Goal: Contribute content: Contribute content

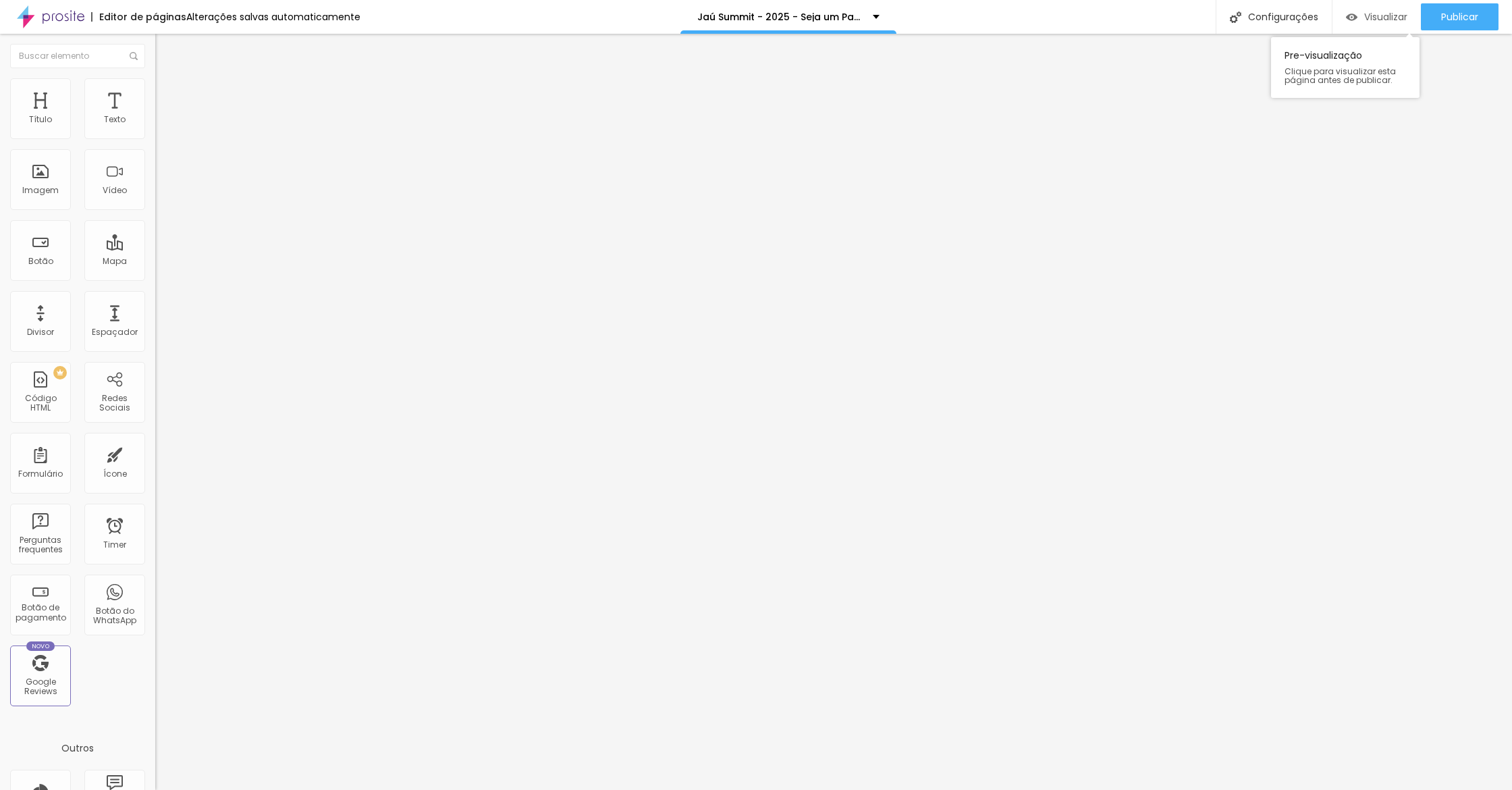
click at [1380, 20] on span "Visualizar" at bounding box center [1385, 17] width 43 height 11
click at [155, 201] on button "button" at bounding box center [165, 194] width 19 height 14
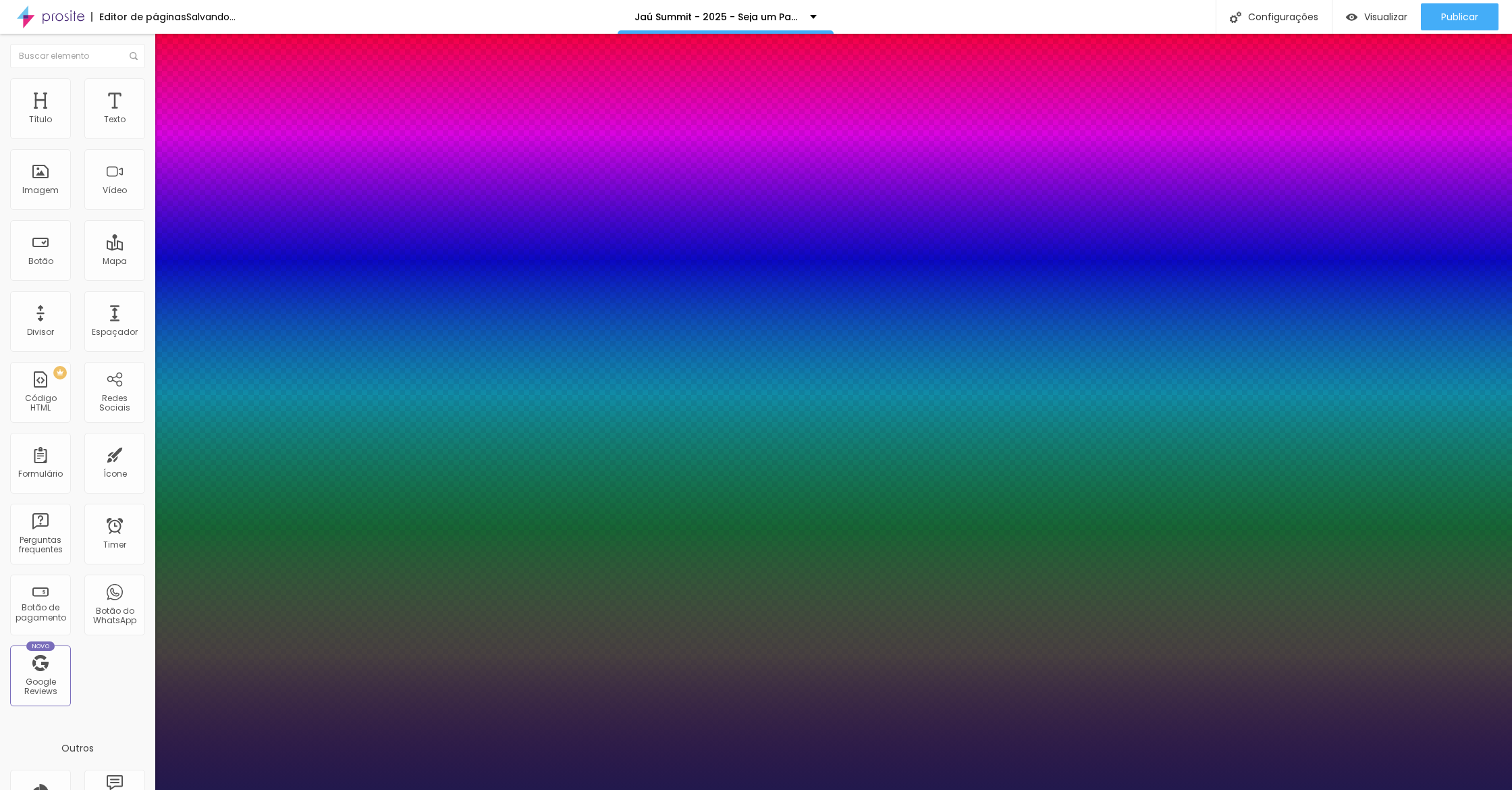
type input "1"
type input "35"
type input "1"
type input "39"
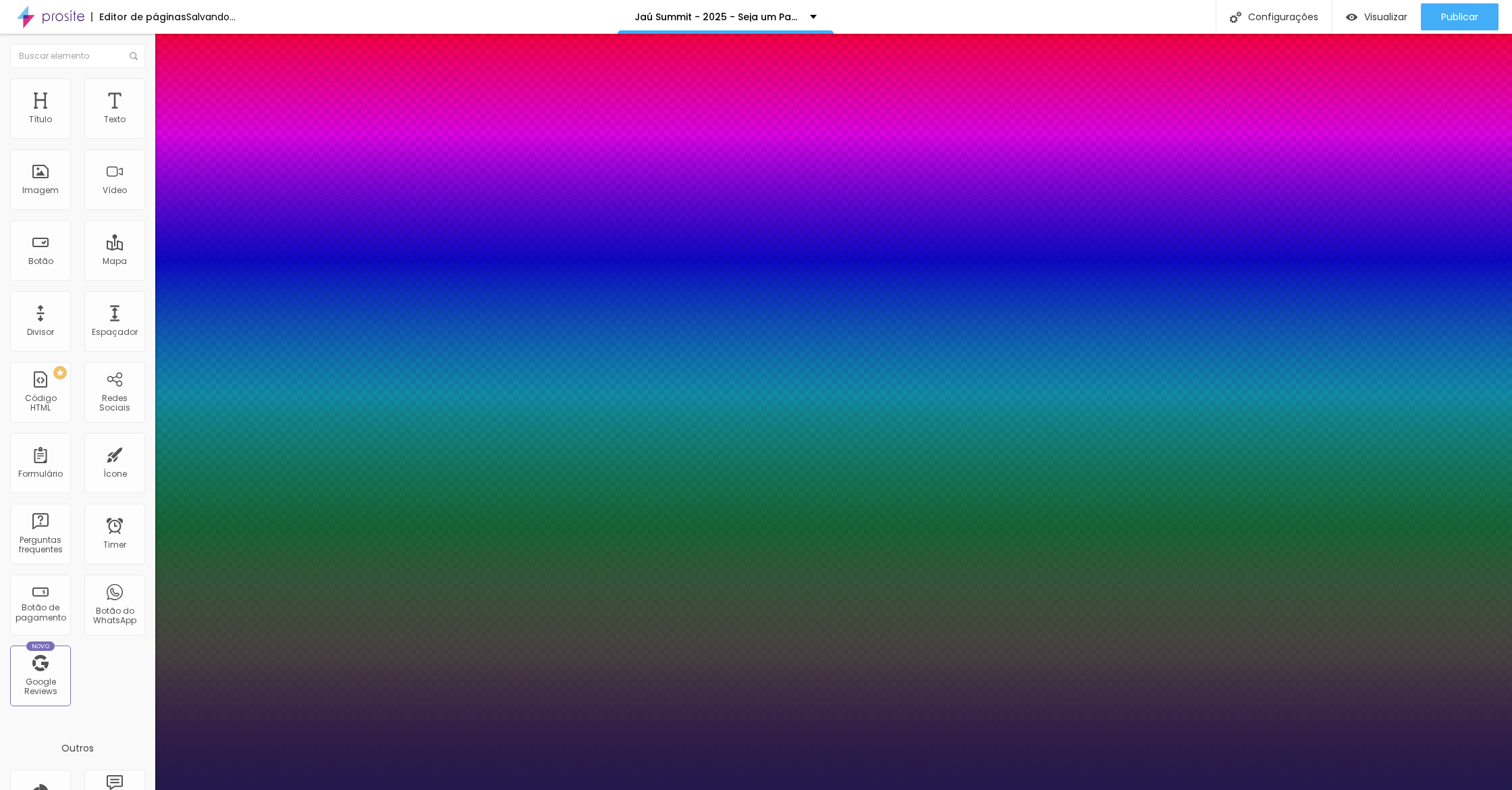
type input "39"
type input "1"
type input "43"
type input "1"
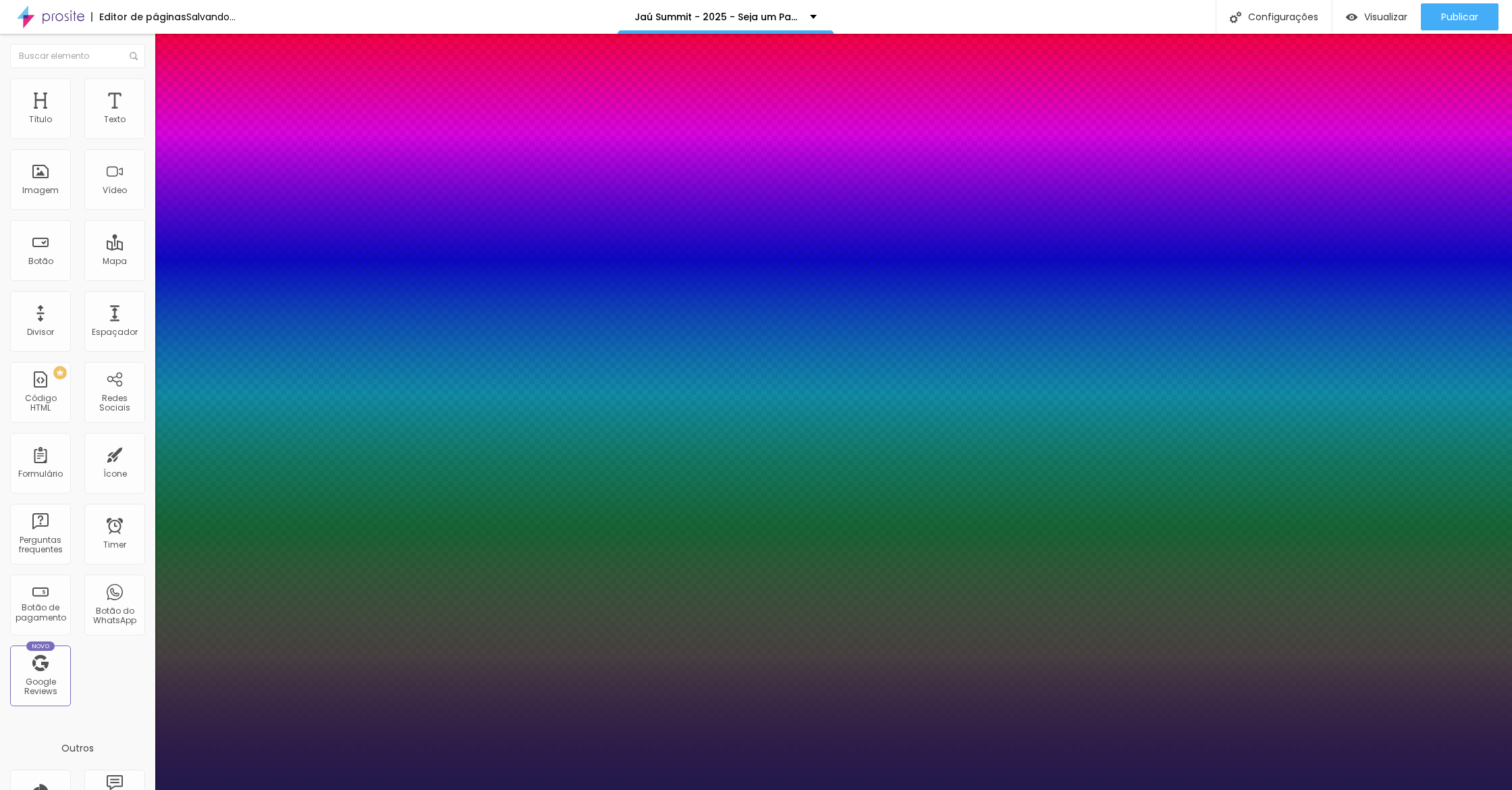
type input "47"
type input "1"
type input "48"
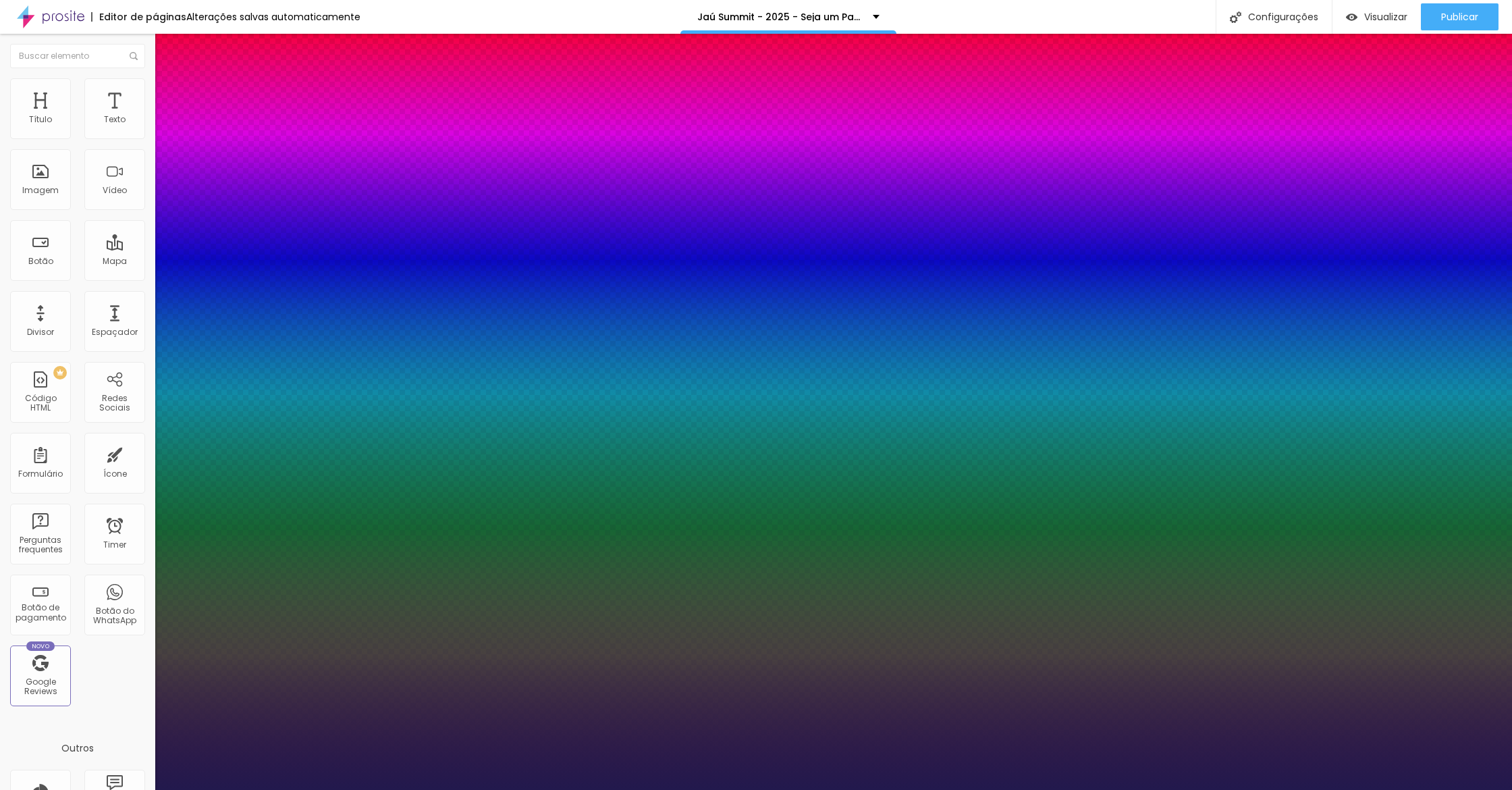
type input "1"
type input "49"
type input "1"
type input "48"
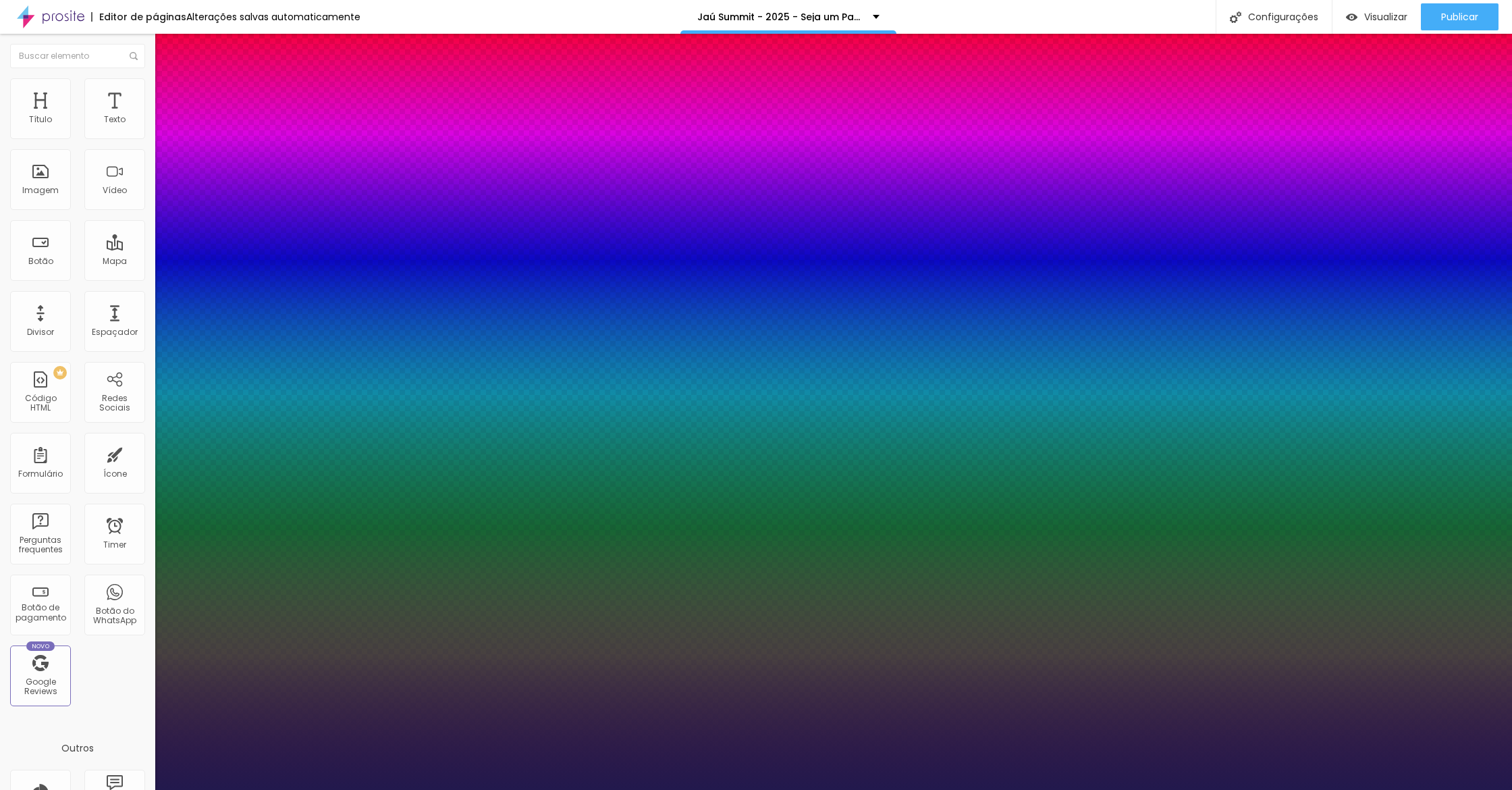
type input "48"
type input "1"
type input "47"
type input "1"
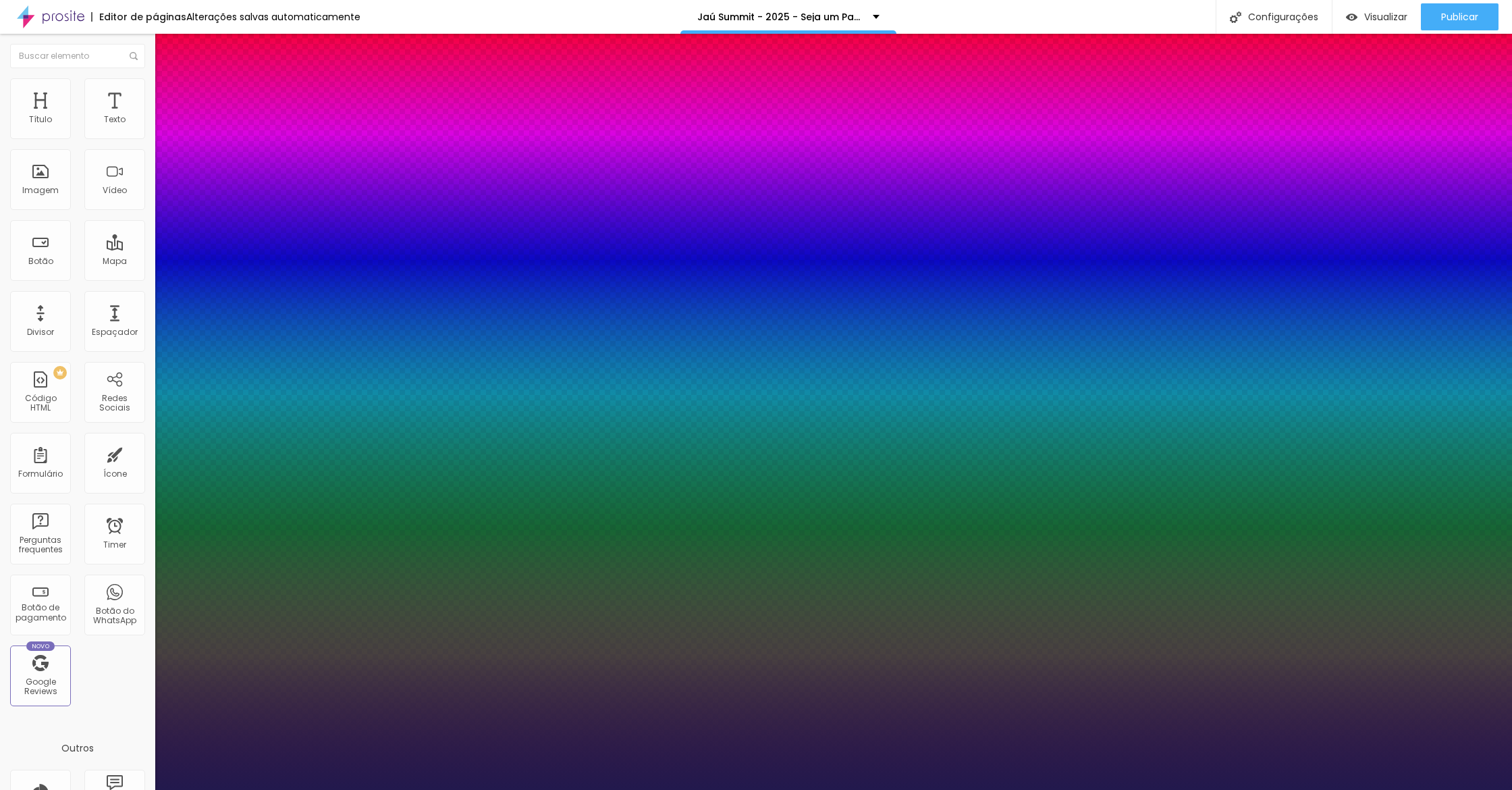
type input "46"
type input "1"
type input "45"
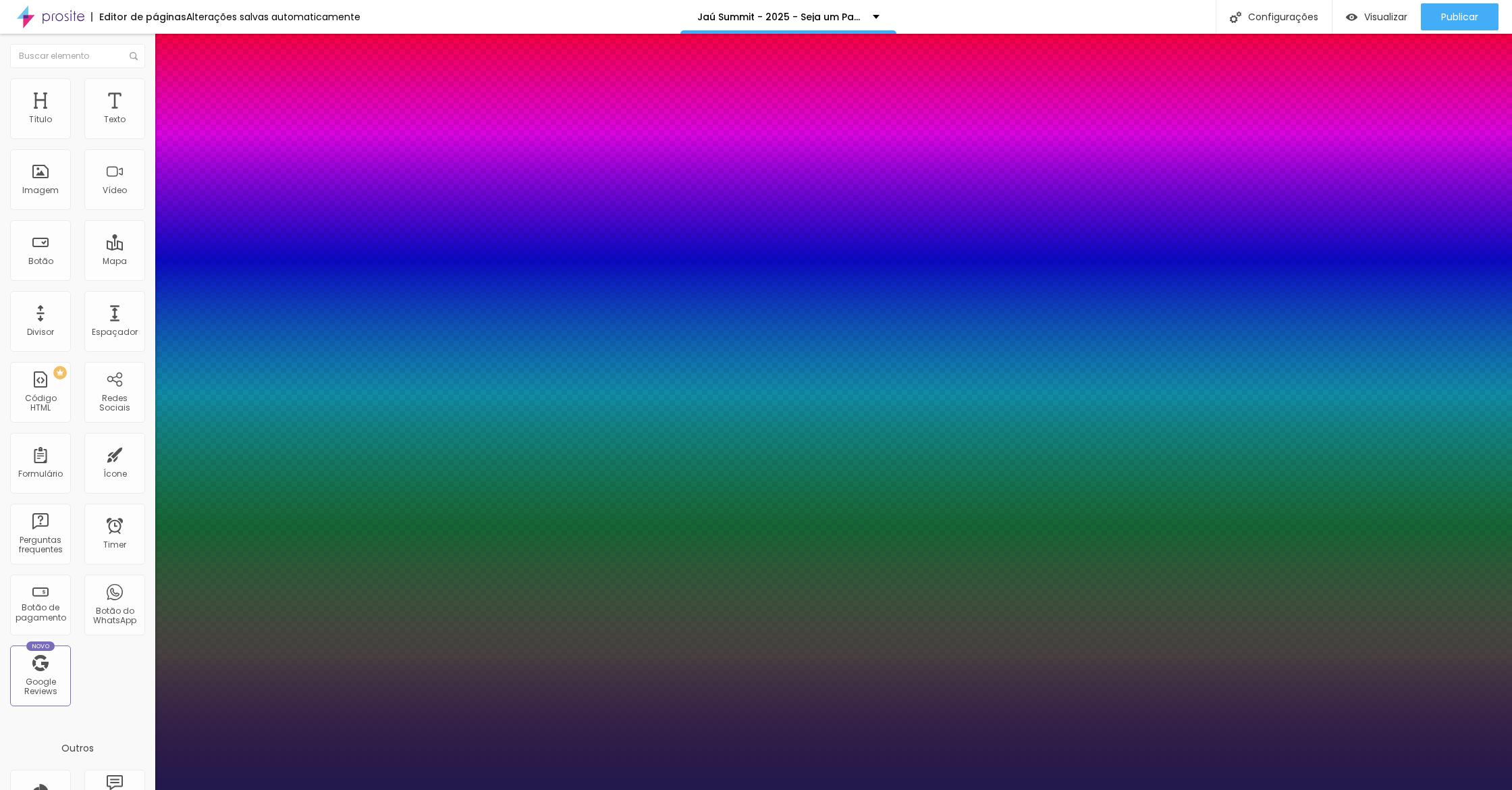
type input "1"
type input "44"
type input "1"
type input "43"
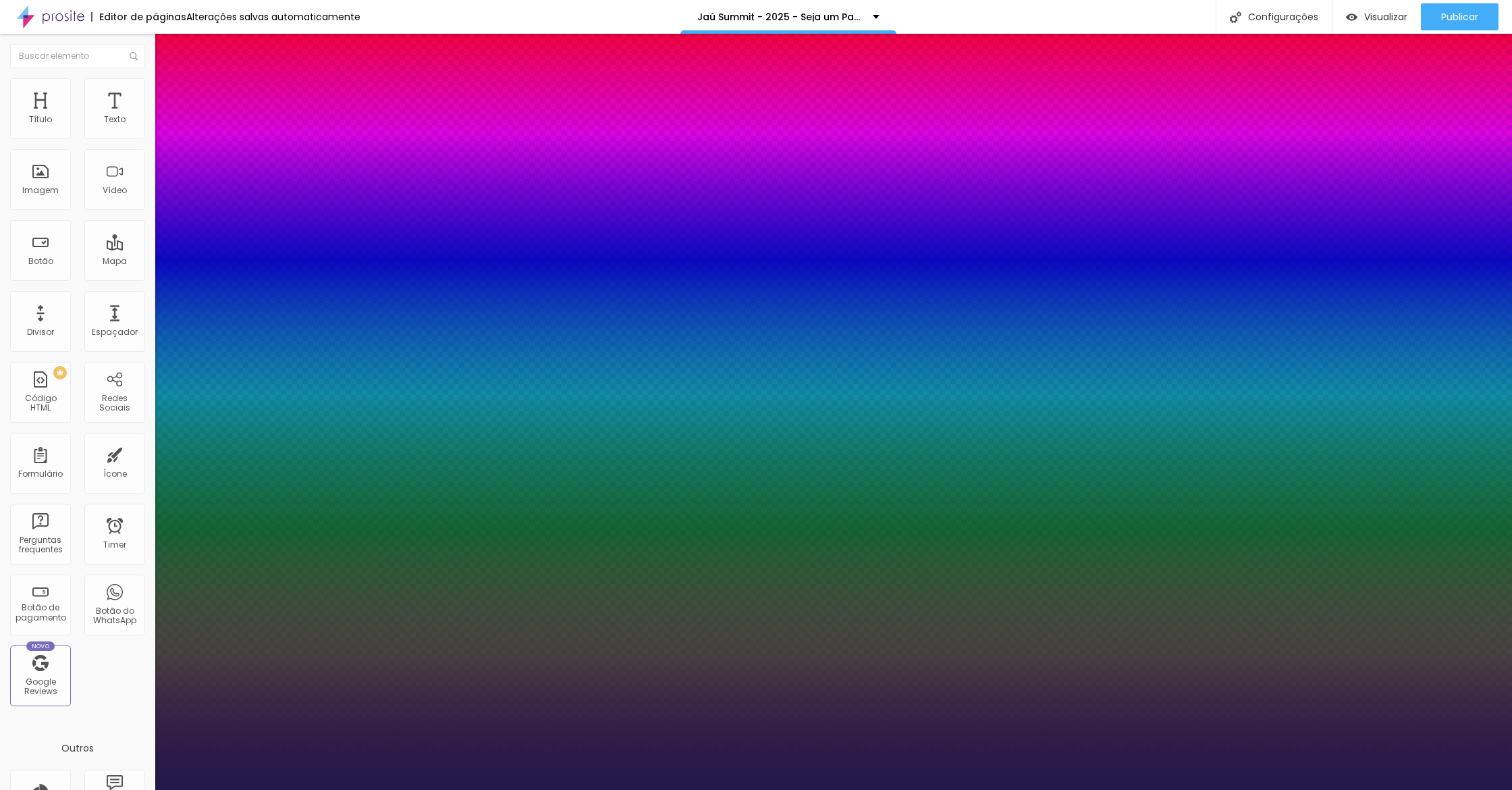
type input "43"
type input "1"
type input "42"
type input "1"
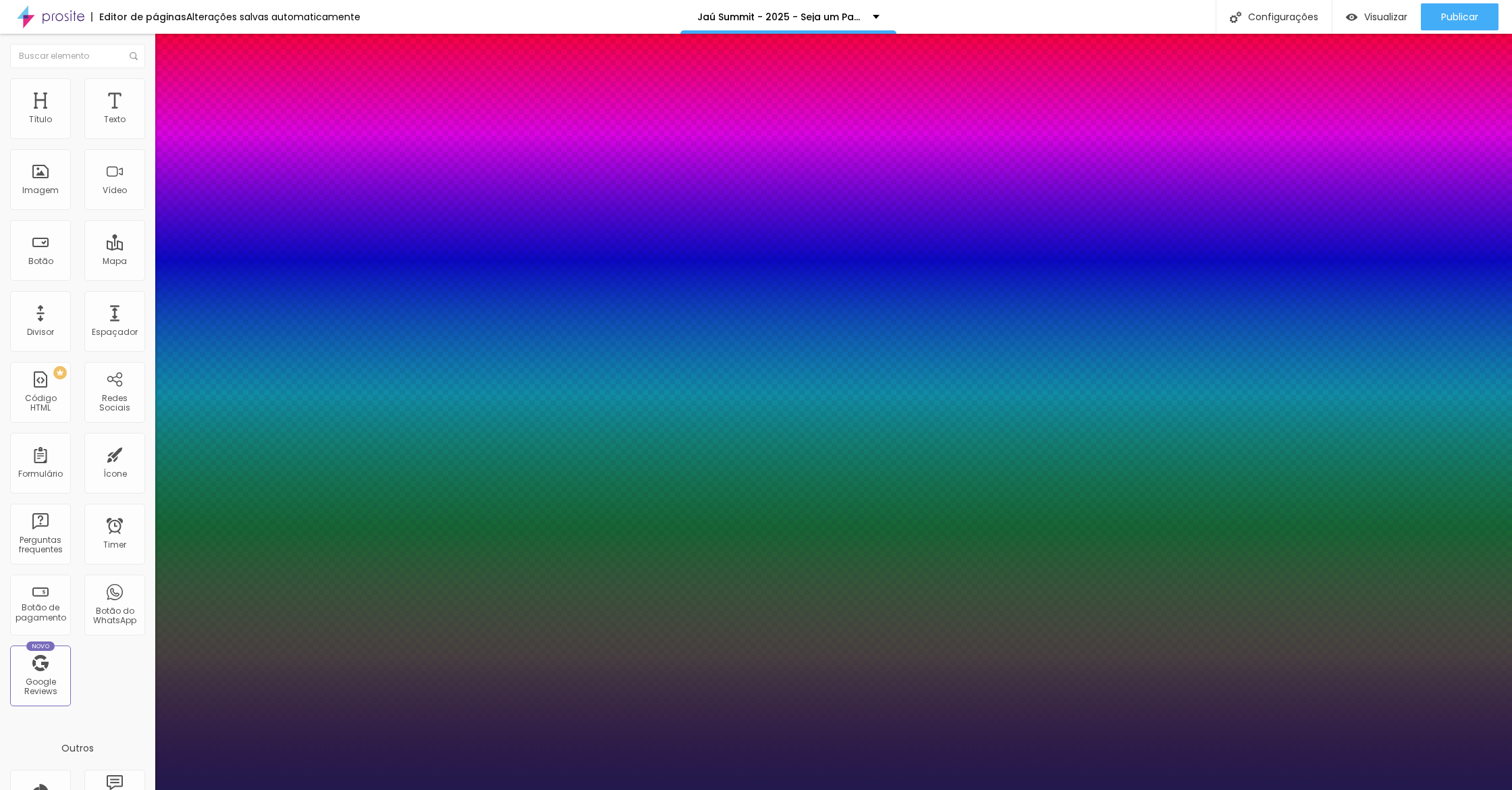
type input "41"
type input "1"
type input "42"
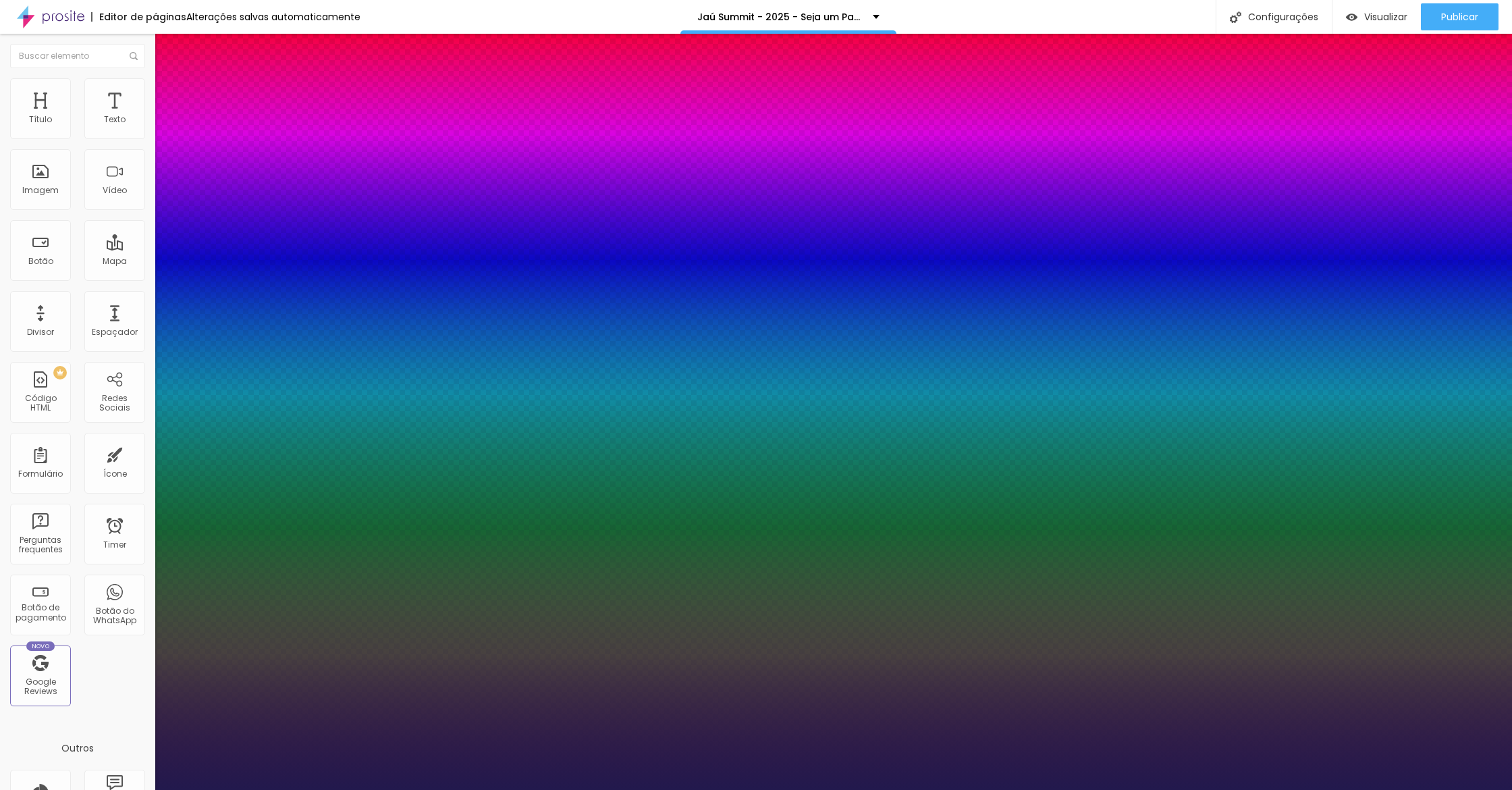
type input "1"
type input "44"
type input "1"
drag, startPoint x: 202, startPoint y: 375, endPoint x: 212, endPoint y: 376, distance: 10.0
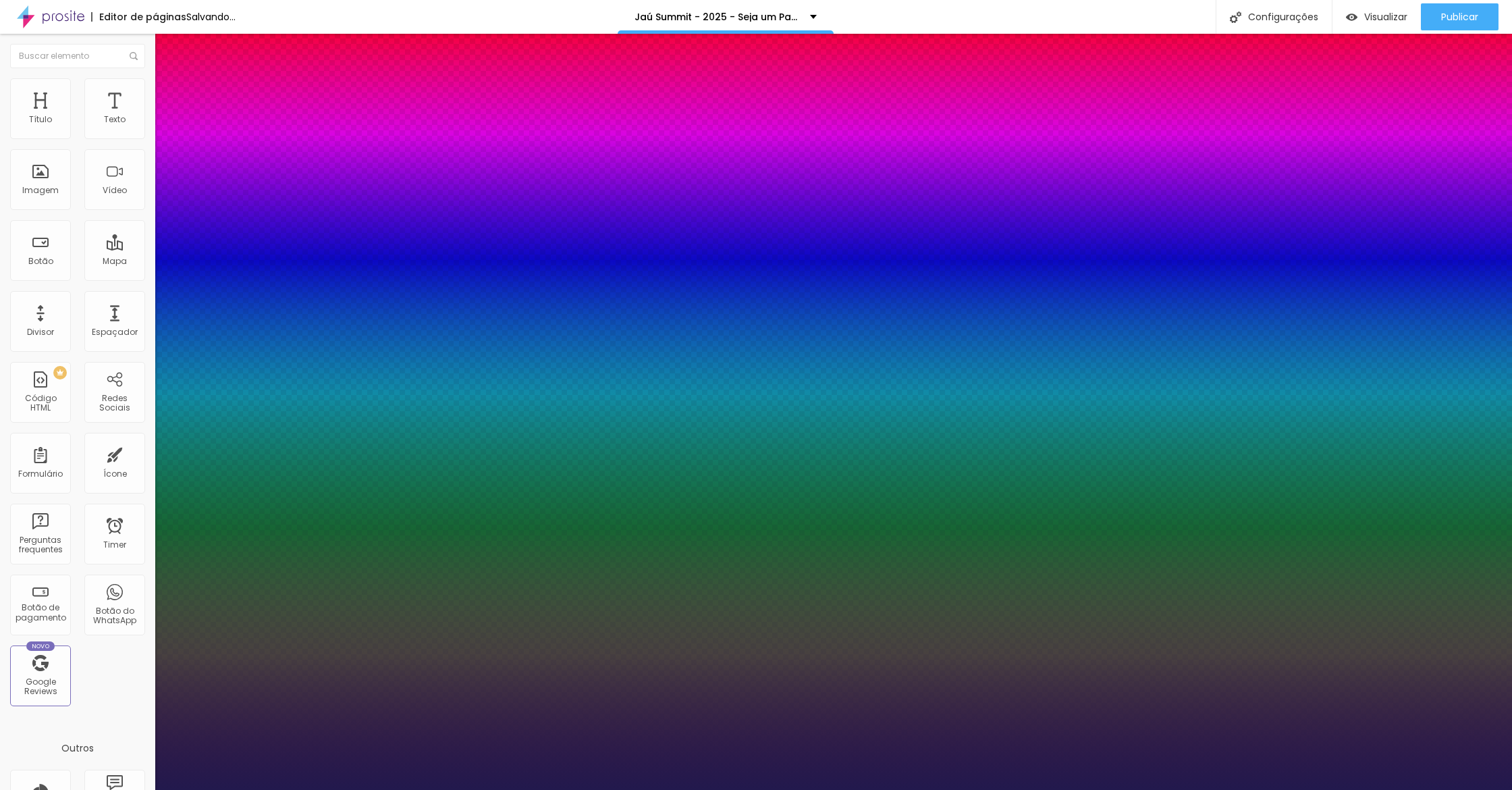
type input "44"
click at [510, 789] on div at bounding box center [756, 790] width 1512 height 0
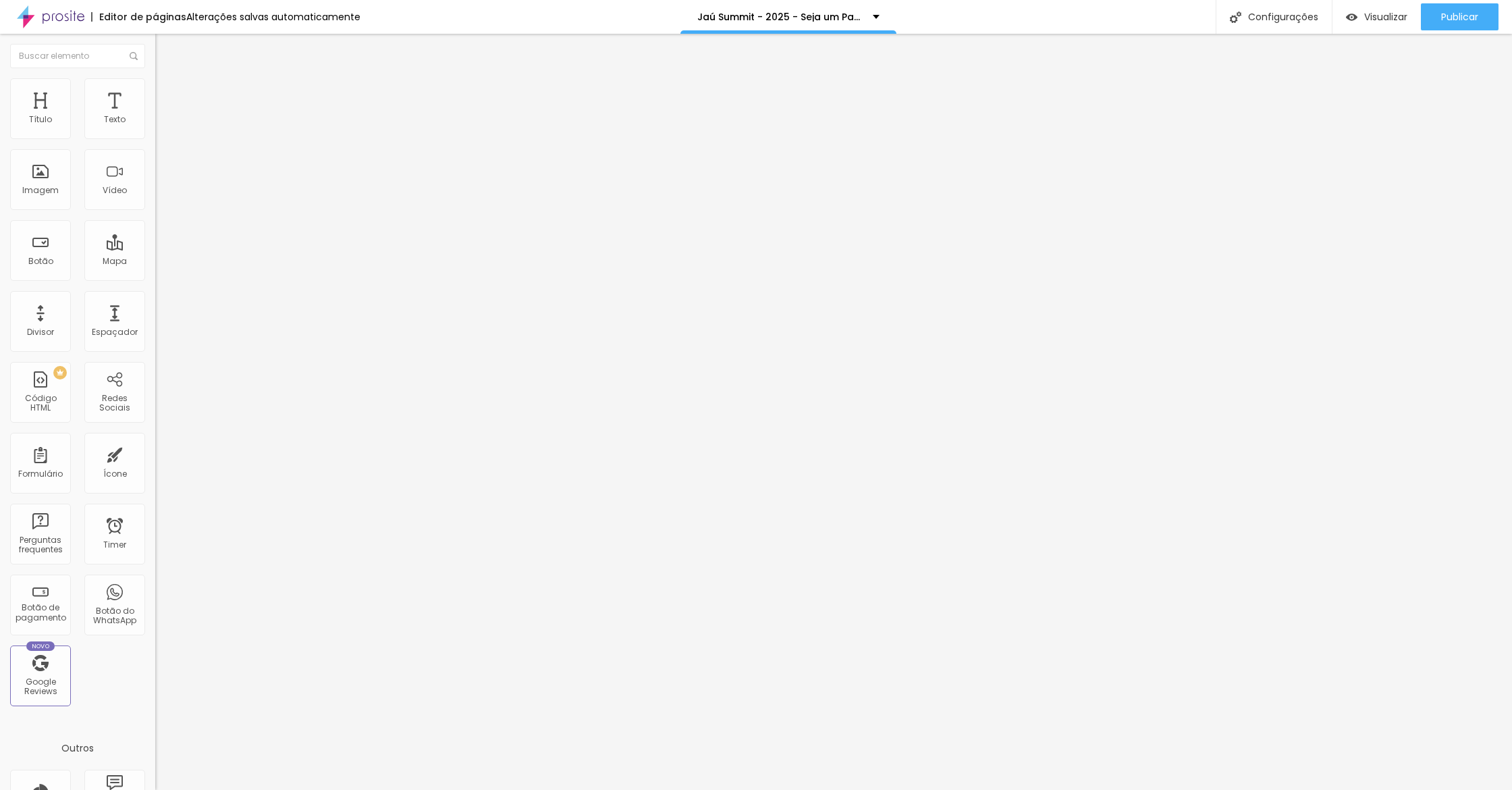
click at [168, 91] on span "Avançado" at bounding box center [190, 88] width 45 height 12
type input "23"
type input "0"
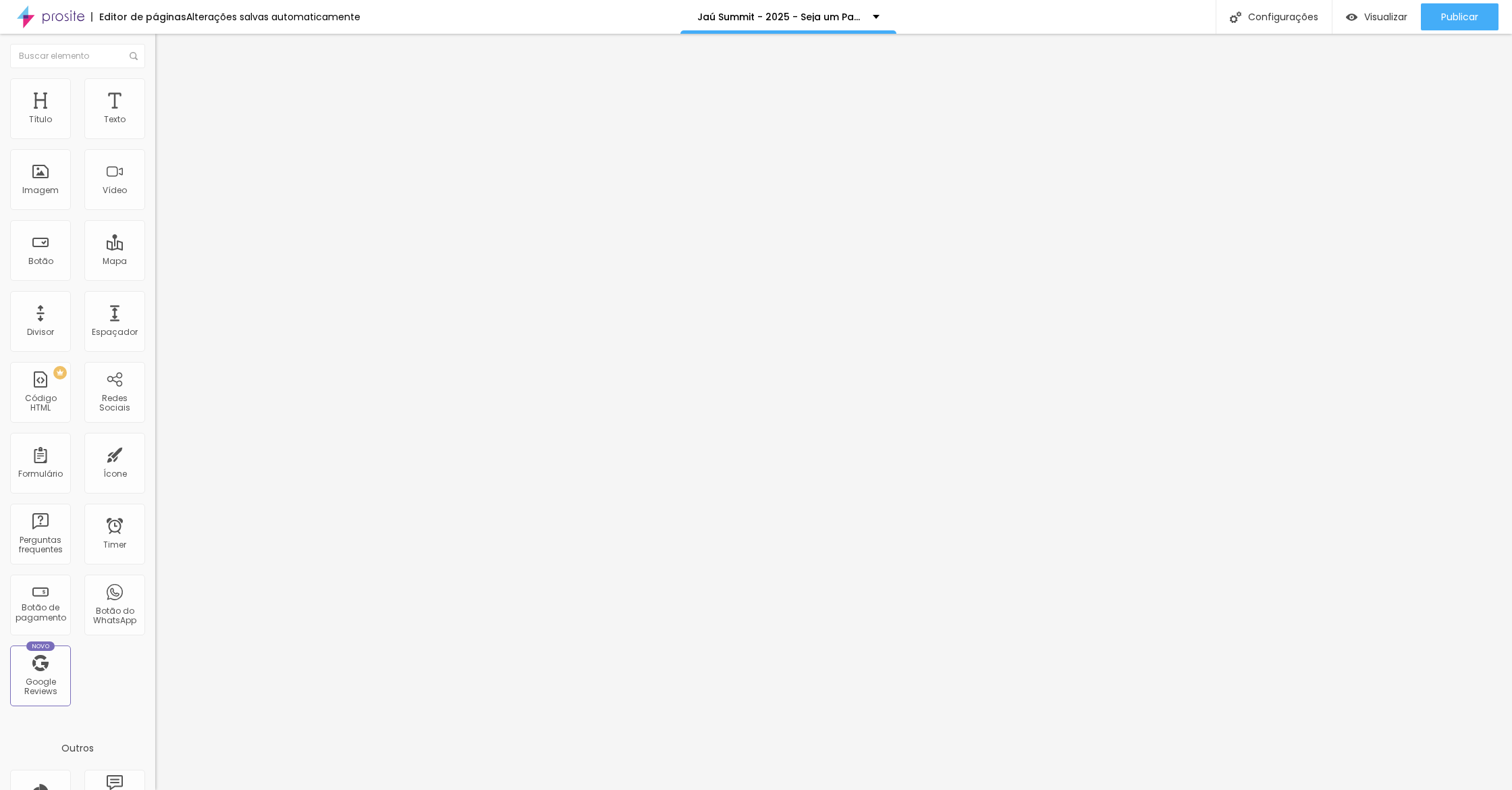
drag, startPoint x: 50, startPoint y: 166, endPoint x: 0, endPoint y: 153, distance: 51.7
type input "0"
click at [155, 153] on div "30 Espaço de cima 0 Espaço de baixo ID Html Classes Html Visível nos dispositiv…" at bounding box center [233, 376] width 155 height 568
click at [168, 92] on span "Avançado" at bounding box center [190, 88] width 45 height 12
click at [155, 283] on div "0 Espaço de baixo" at bounding box center [233, 378] width 155 height 191
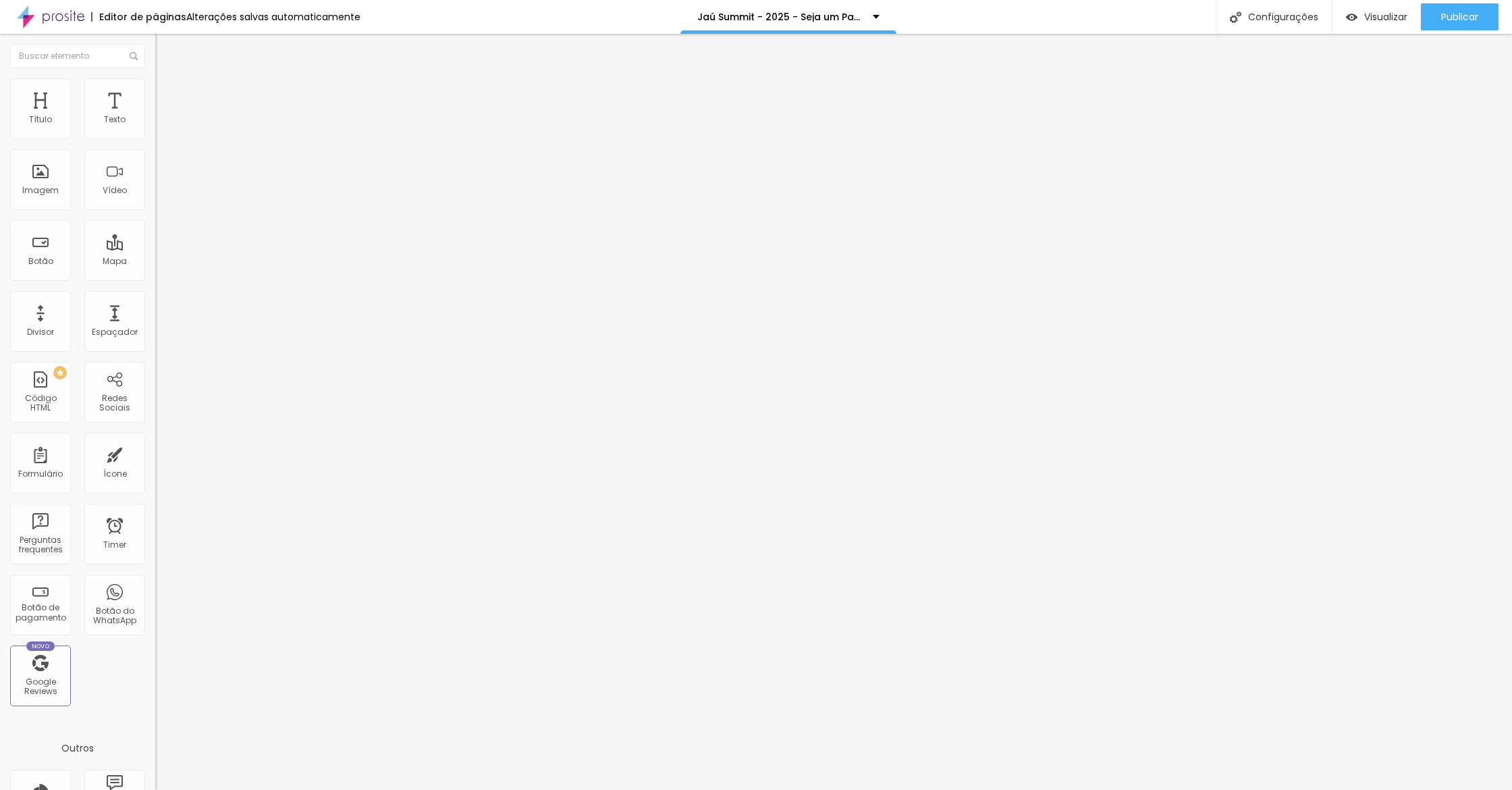
click at [155, 452] on input "0" at bounding box center [184, 459] width 58 height 14
type input "10"
click at [155, 127] on input "Comprar agora" at bounding box center [236, 120] width 162 height 14
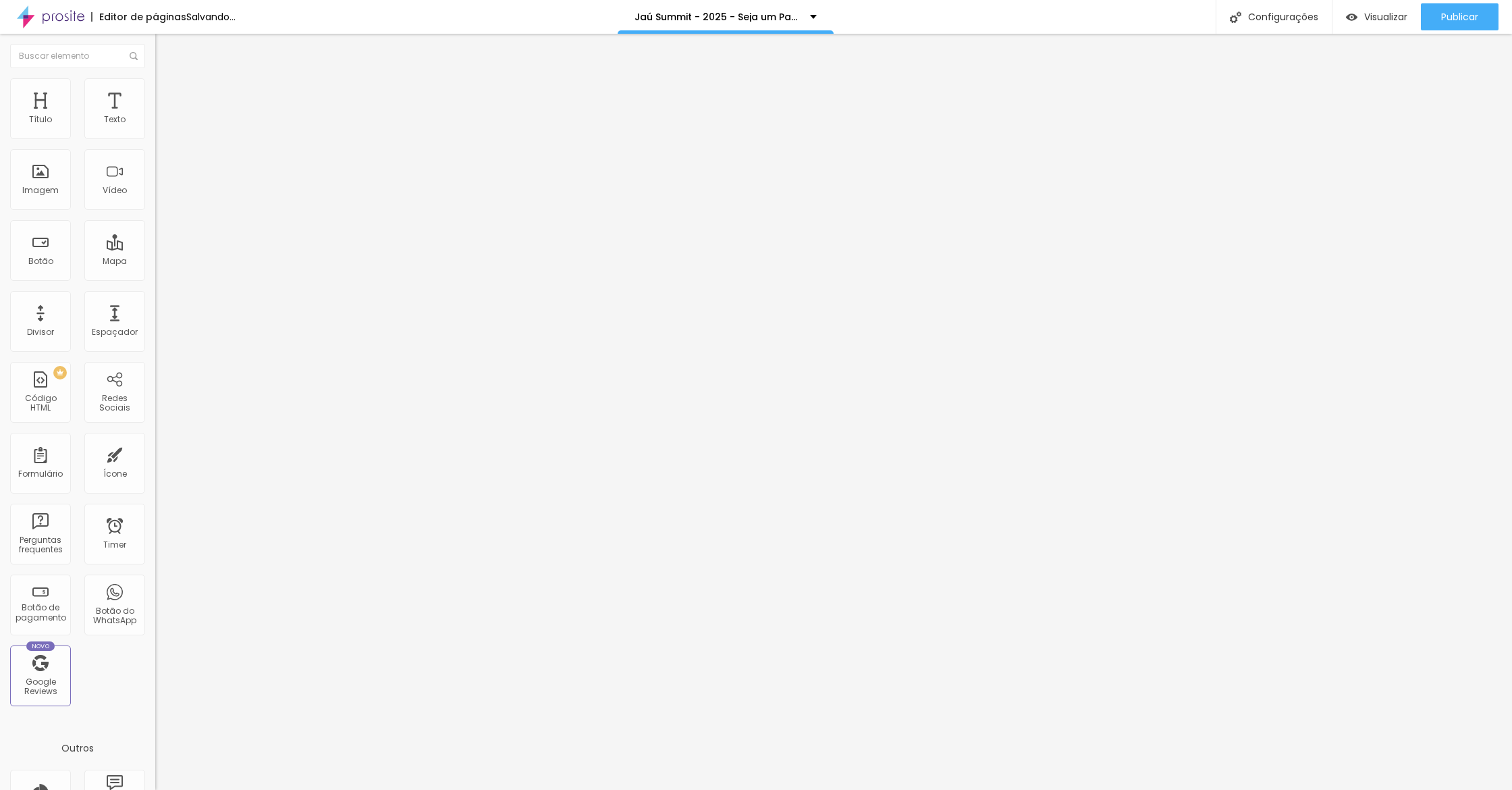
click at [155, 127] on input "Comprar agora" at bounding box center [236, 120] width 162 height 14
type input "Baixe o Midia Kit"
click at [155, 278] on input "#ingresso" at bounding box center [236, 271] width 162 height 14
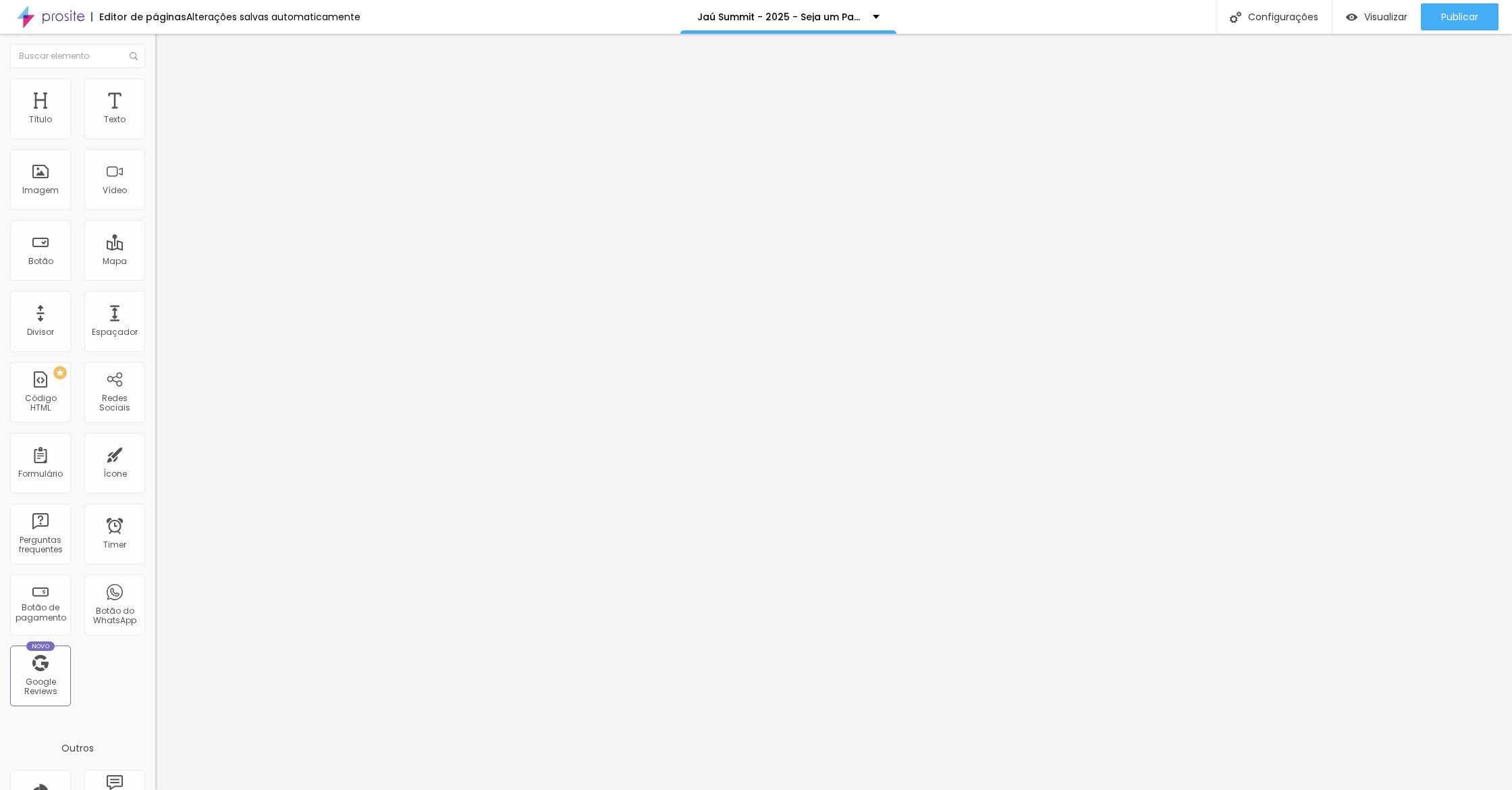
paste input "[URL][DOMAIN_NAME]"
type input "[URL][DOMAIN_NAME]"
click at [155, 301] on div "Abrir em uma nova aba" at bounding box center [233, 298] width 155 height 6
click at [155, 201] on button "button" at bounding box center [165, 194] width 19 height 14
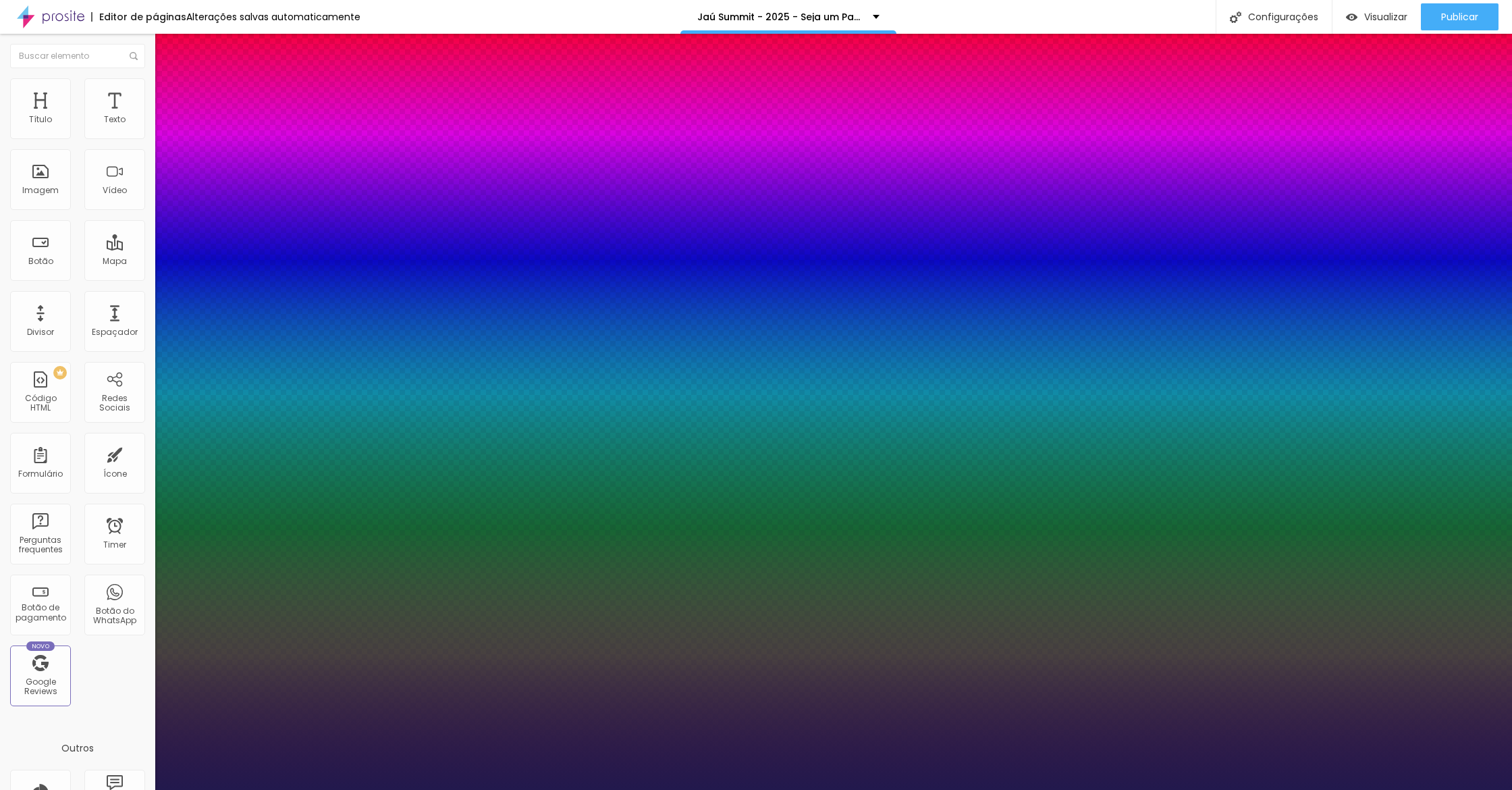
type input "1"
click at [486, 789] on div at bounding box center [756, 790] width 1512 height 0
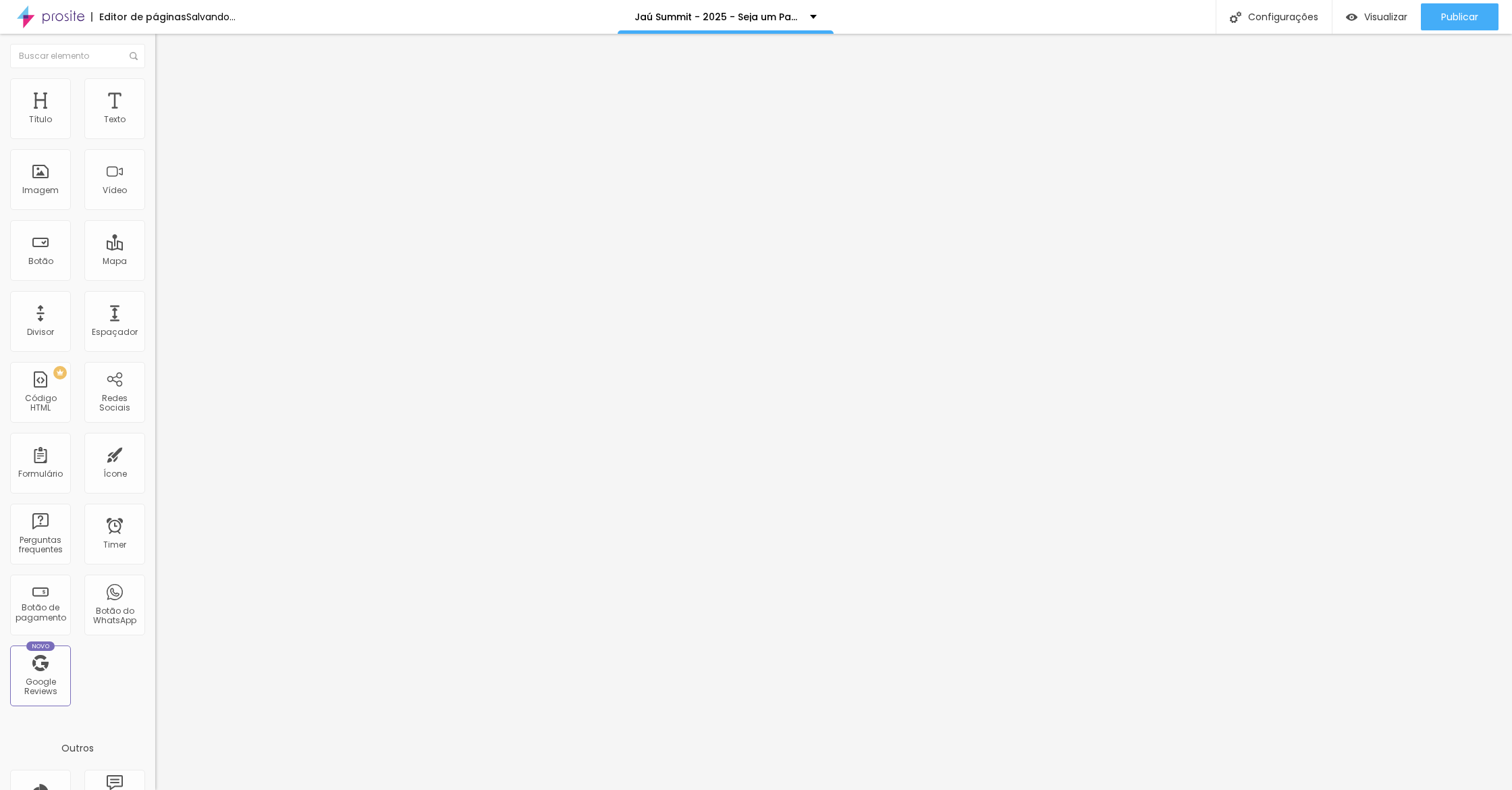
click at [155, 183] on div at bounding box center [233, 177] width 155 height 11
click at [155, 172] on img at bounding box center [160, 167] width 9 height 9
click at [168, 95] on span "Avançado" at bounding box center [190, 101] width 45 height 12
click at [155, 596] on div at bounding box center [233, 596] width 155 height 0
click at [155, 589] on div at bounding box center [233, 589] width 155 height 0
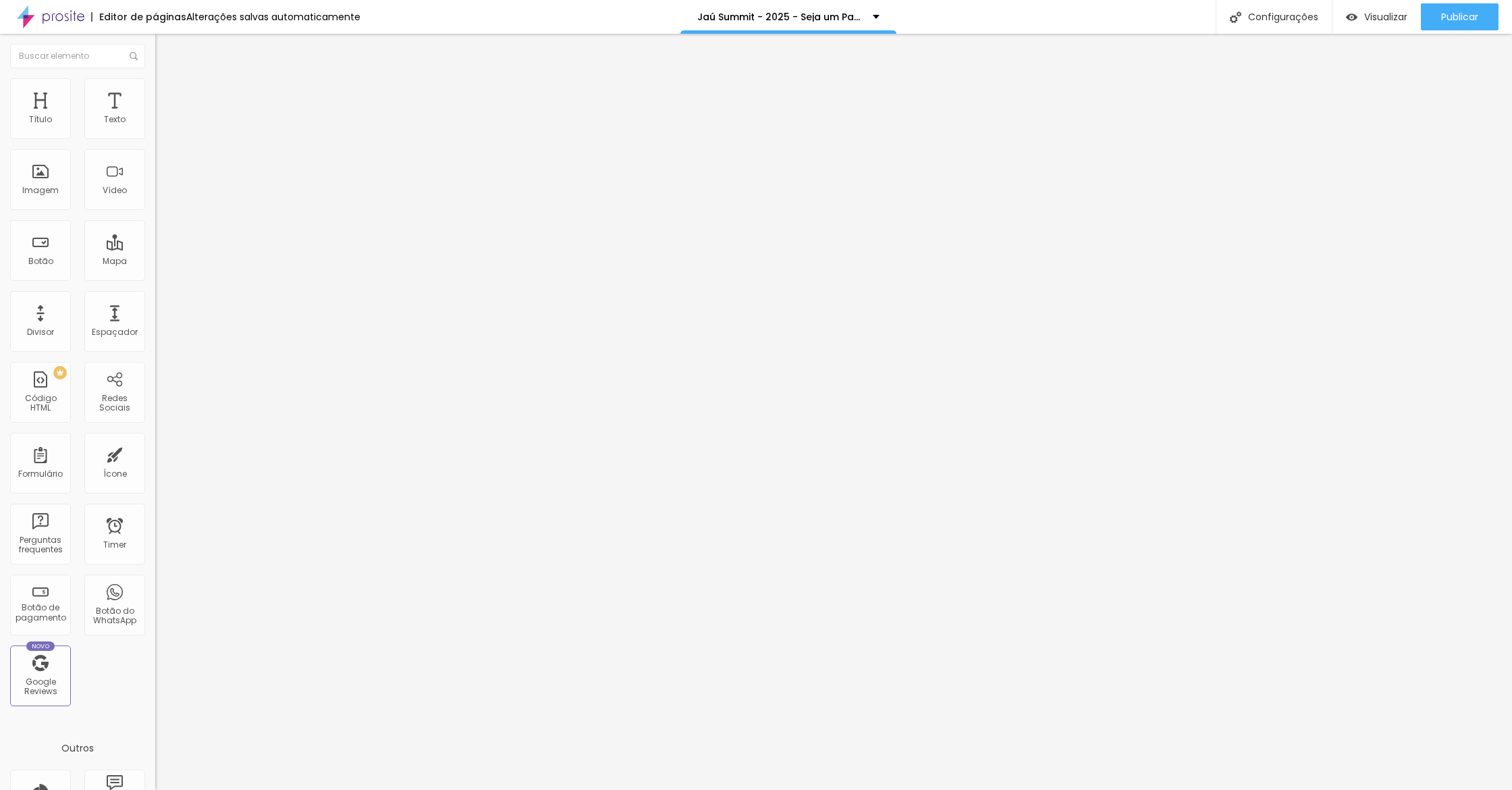
drag, startPoint x: 138, startPoint y: 301, endPoint x: 153, endPoint y: 324, distance: 27.5
click at [155, 573] on li "Celular" at bounding box center [233, 576] width 155 height 8
drag, startPoint x: 143, startPoint y: 318, endPoint x: 150, endPoint y: 321, distance: 7.6
click at [155, 581] on div at bounding box center [233, 581] width 155 height 0
click at [1449, 17] on span "Publicar" at bounding box center [1459, 17] width 37 height 11
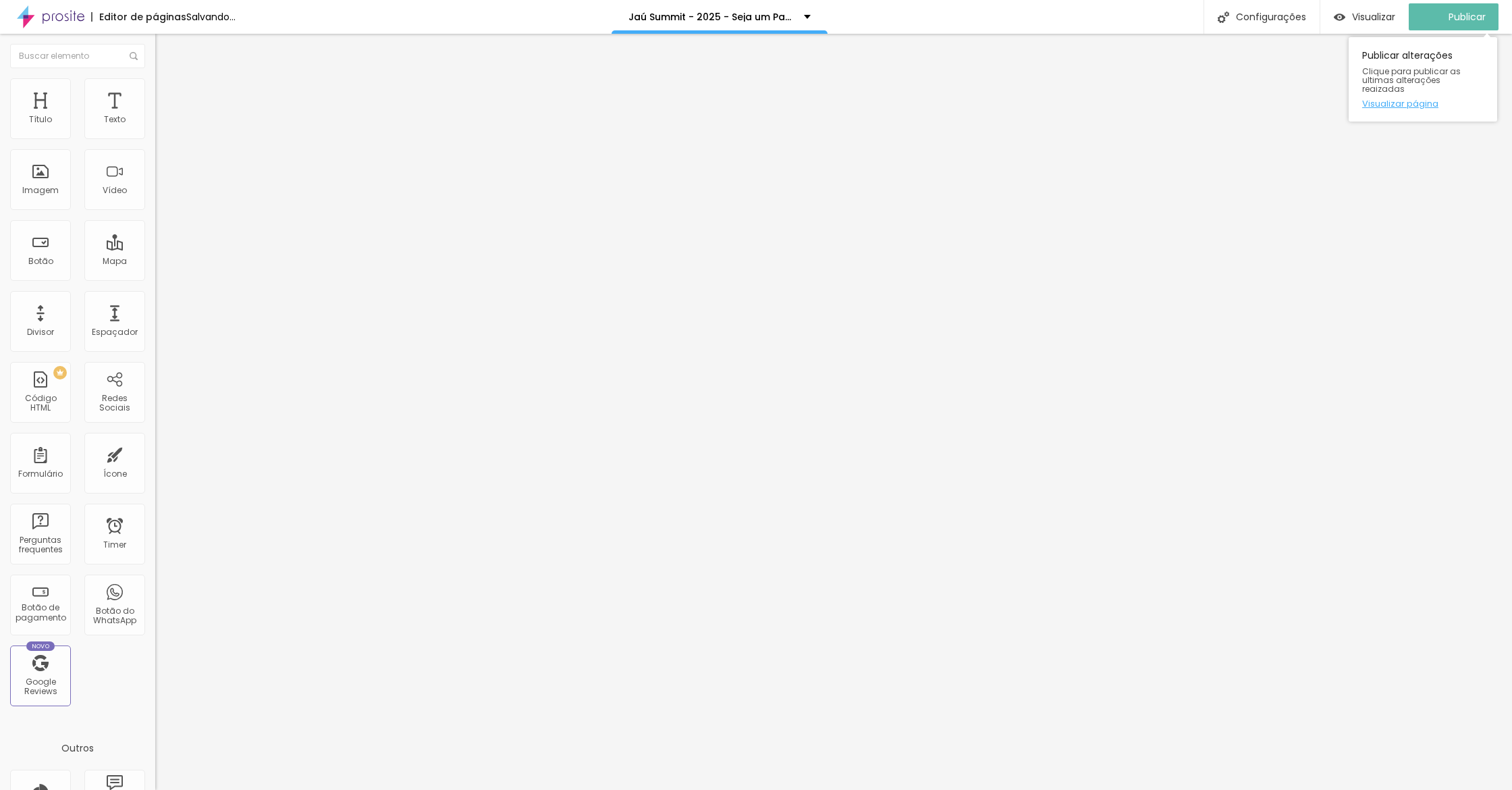
click at [1406, 99] on link "Visualizar página" at bounding box center [1422, 104] width 122 height 9
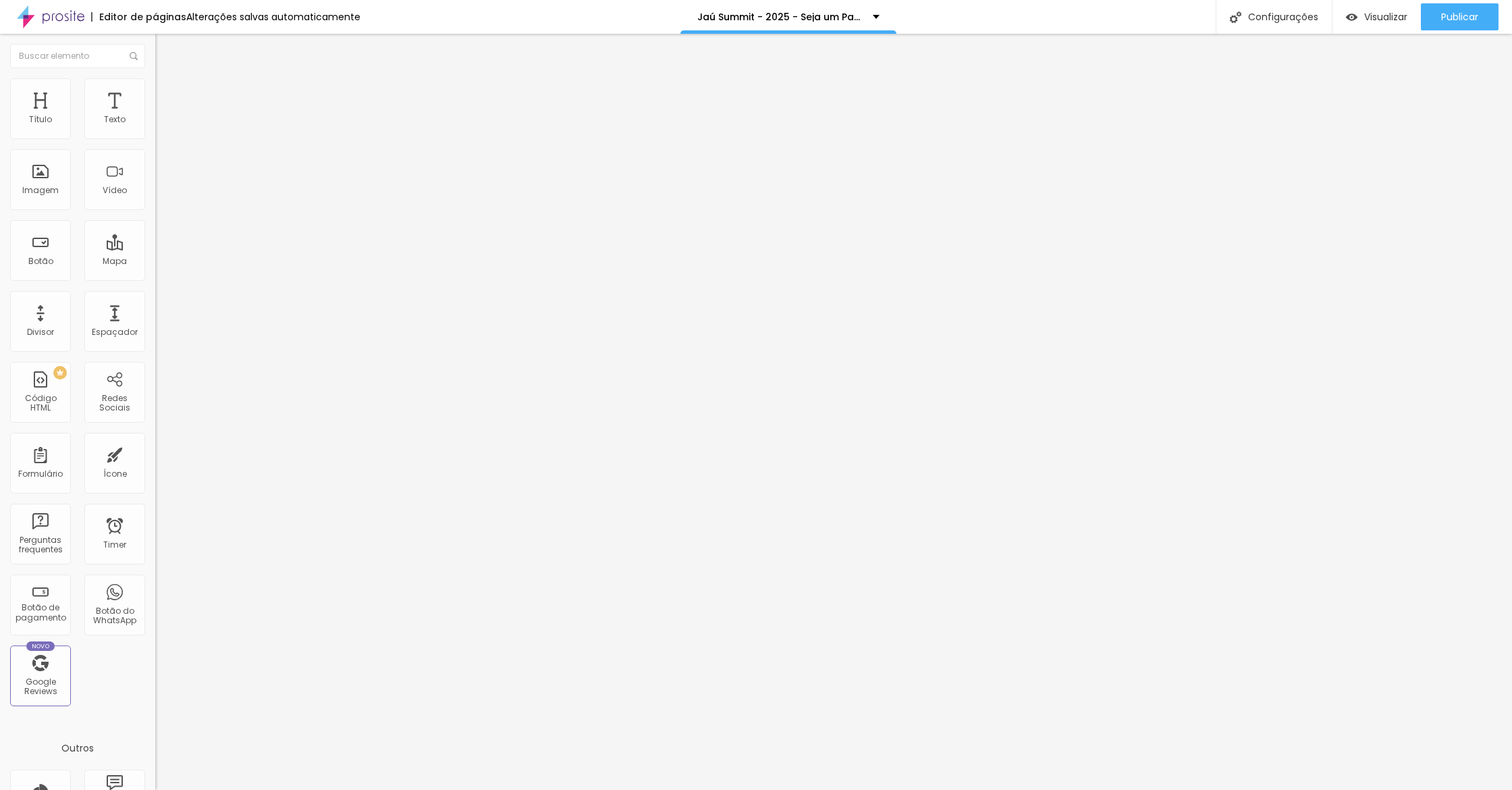
click at [168, 95] on span "Avançado" at bounding box center [190, 101] width 45 height 12
type input "86"
type input "0"
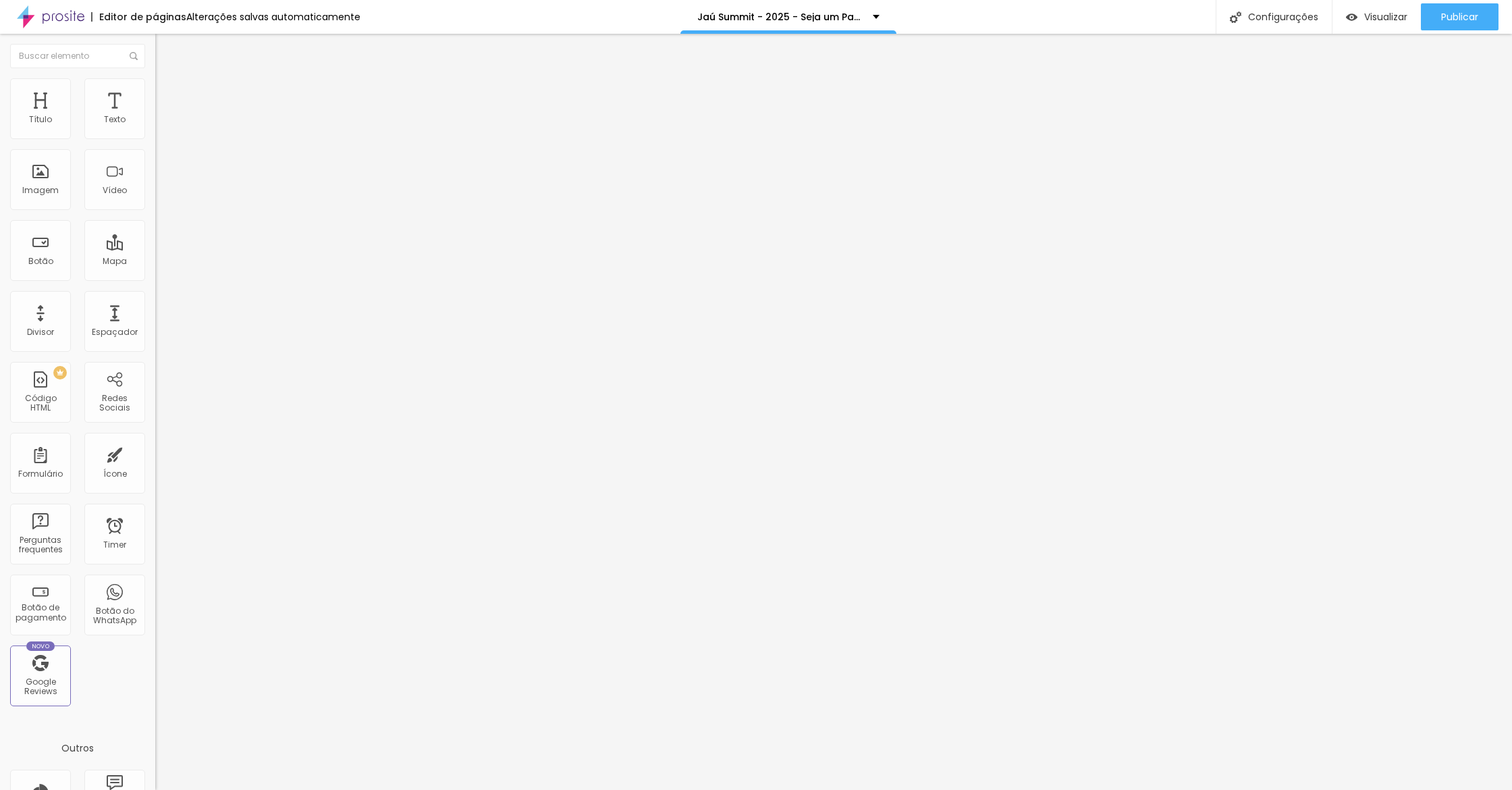
drag, startPoint x: 41, startPoint y: 163, endPoint x: 135, endPoint y: 295, distance: 162.0
type input "0"
click at [155, 207] on div "20 Espaçamento entre colunas 0 px Espaçamento vertical ID Html Classes Html Vis…" at bounding box center [233, 389] width 155 height 568
drag, startPoint x: 116, startPoint y: 83, endPoint x: 122, endPoint y: 119, distance: 36.5
click at [155, 83] on img at bounding box center [161, 84] width 12 height 12
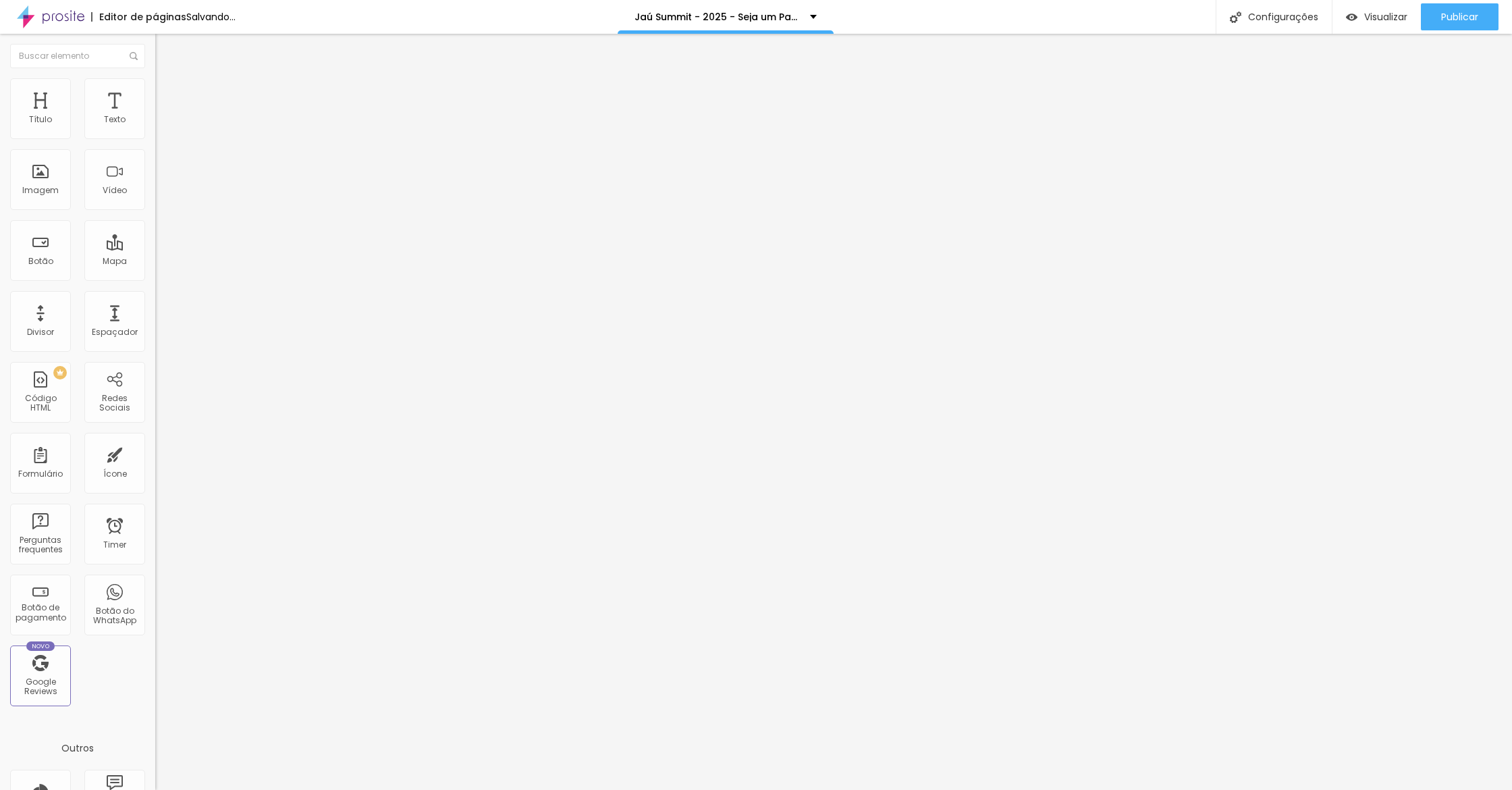
click at [155, 260] on input "30" at bounding box center [184, 268] width 58 height 14
type input "1"
type input "10"
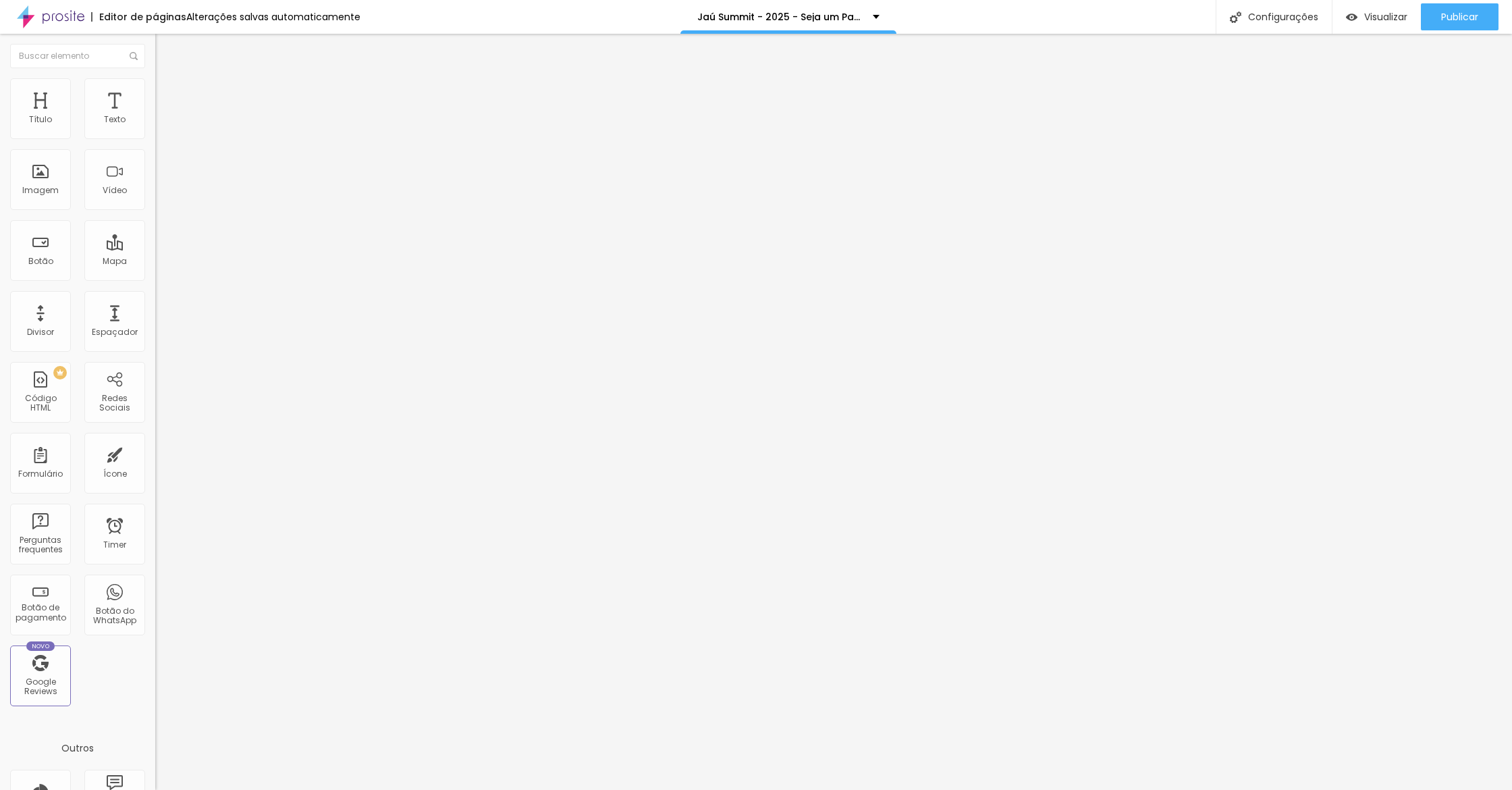
type input "10"
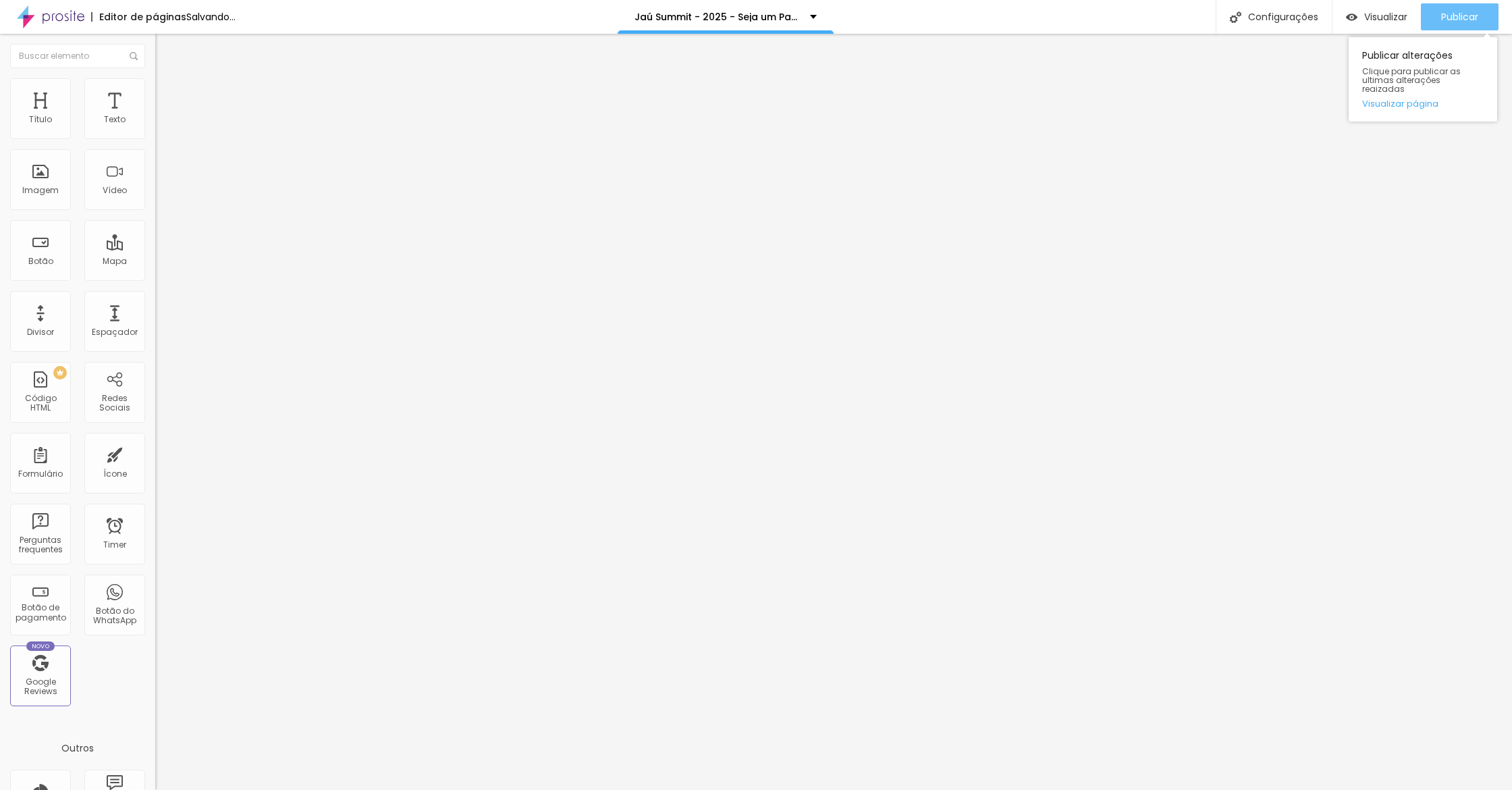
click at [1460, 19] on span "Publicar" at bounding box center [1459, 17] width 37 height 11
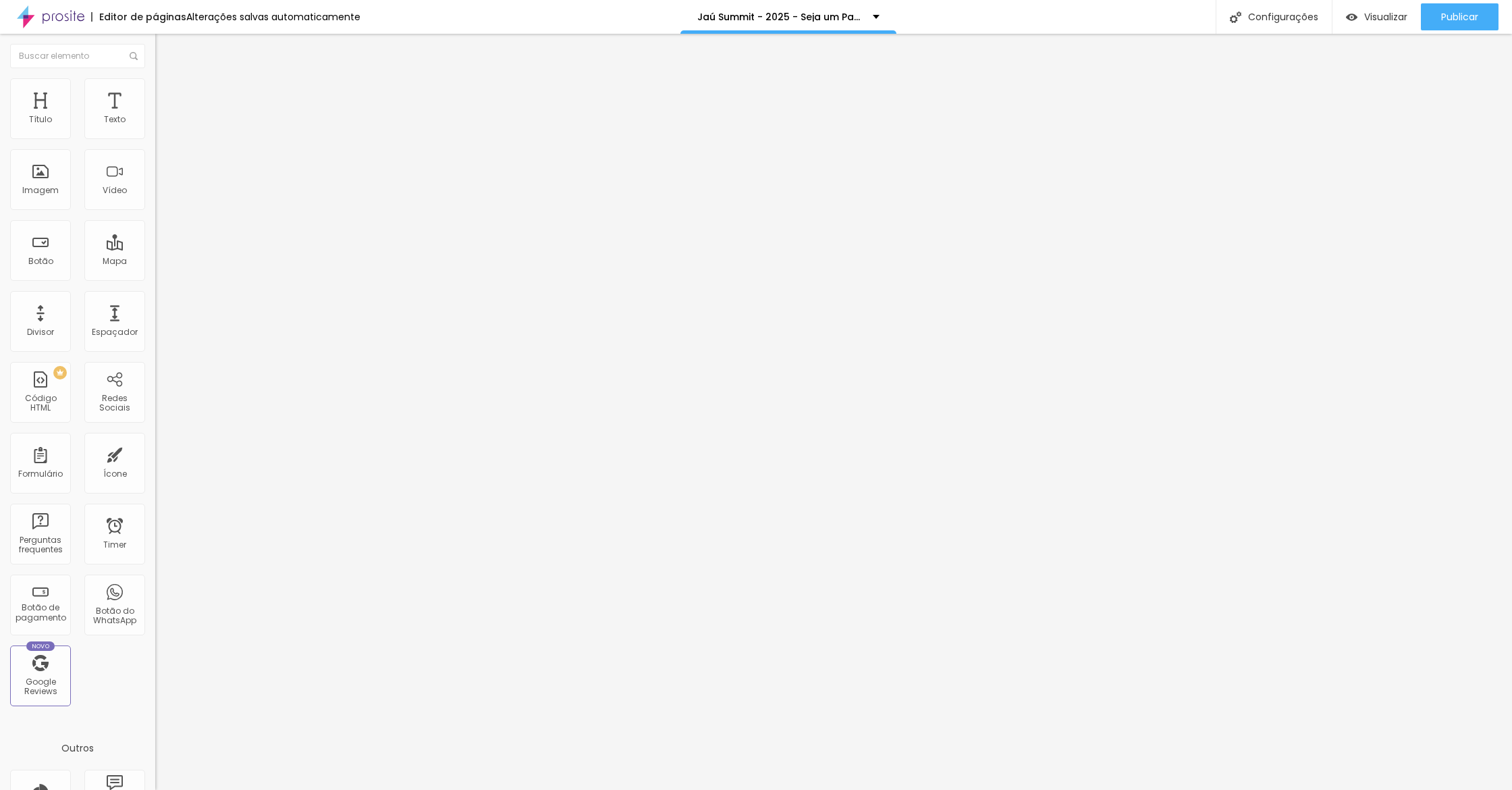
click at [155, 201] on button "button" at bounding box center [165, 194] width 19 height 14
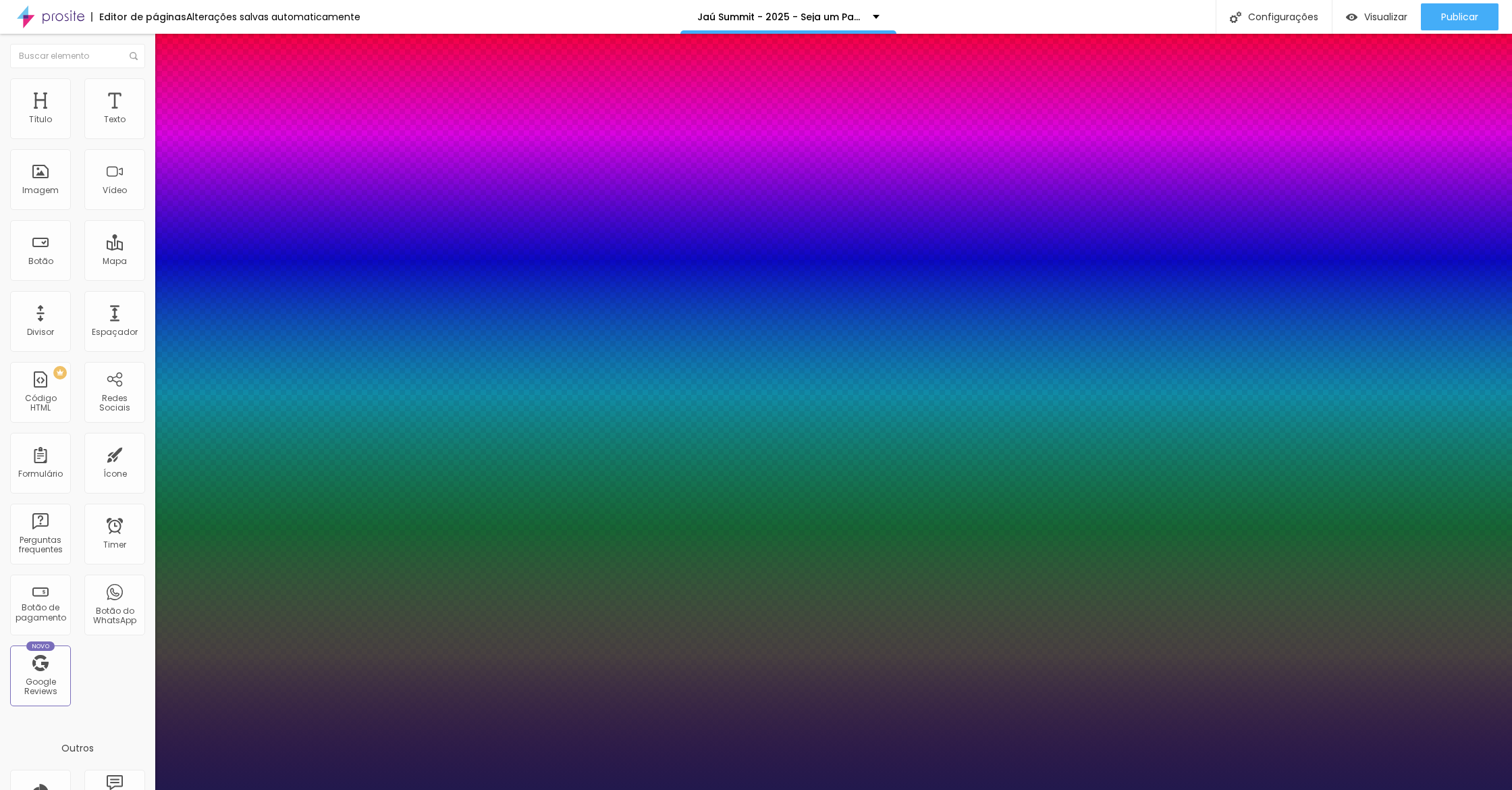
type input "1"
type input "18"
type input "1"
type input "17"
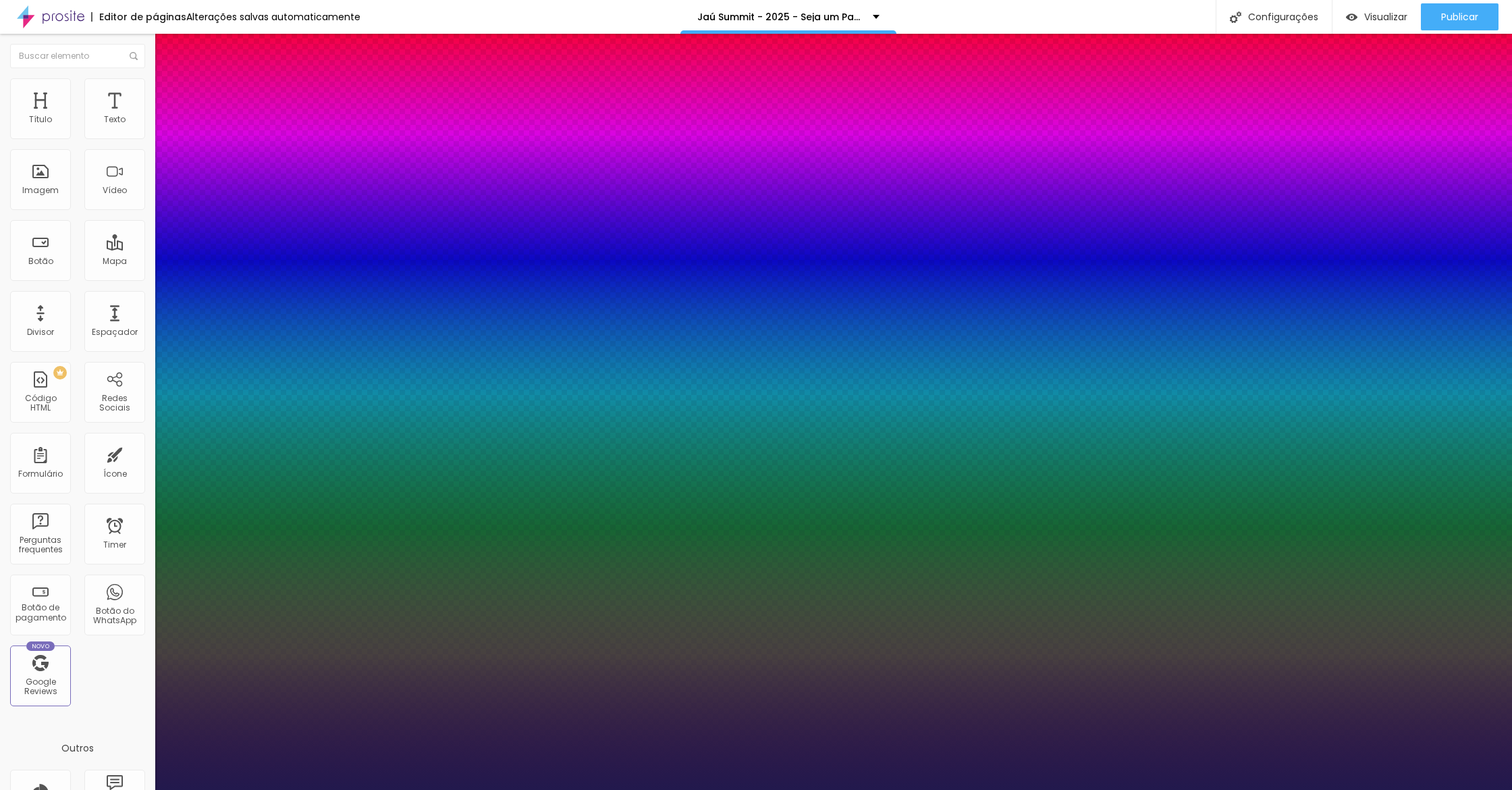
type input "17"
type input "1"
type input "18"
type input "1"
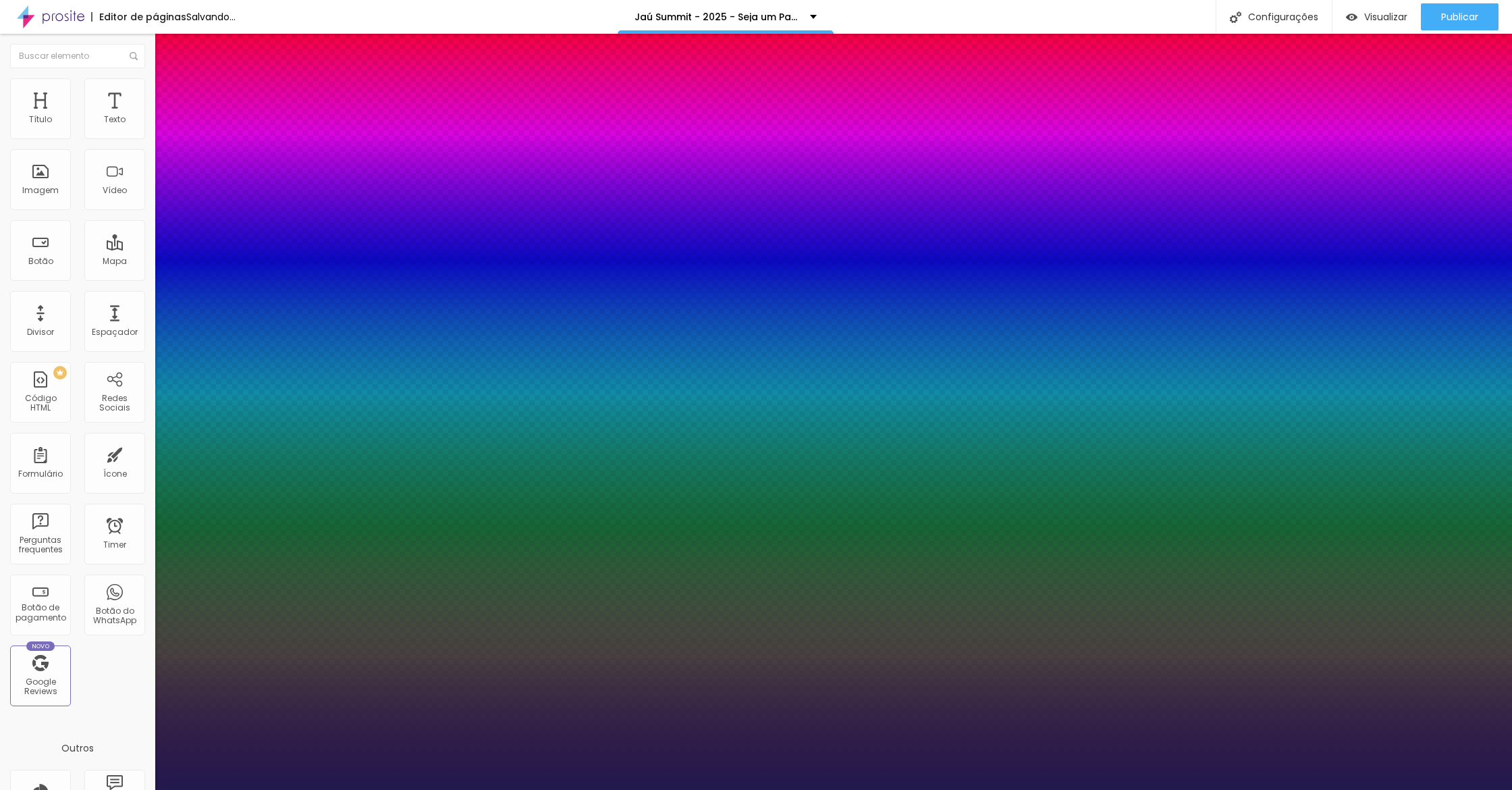
type input "18"
click at [528, 789] on div at bounding box center [756, 790] width 1512 height 0
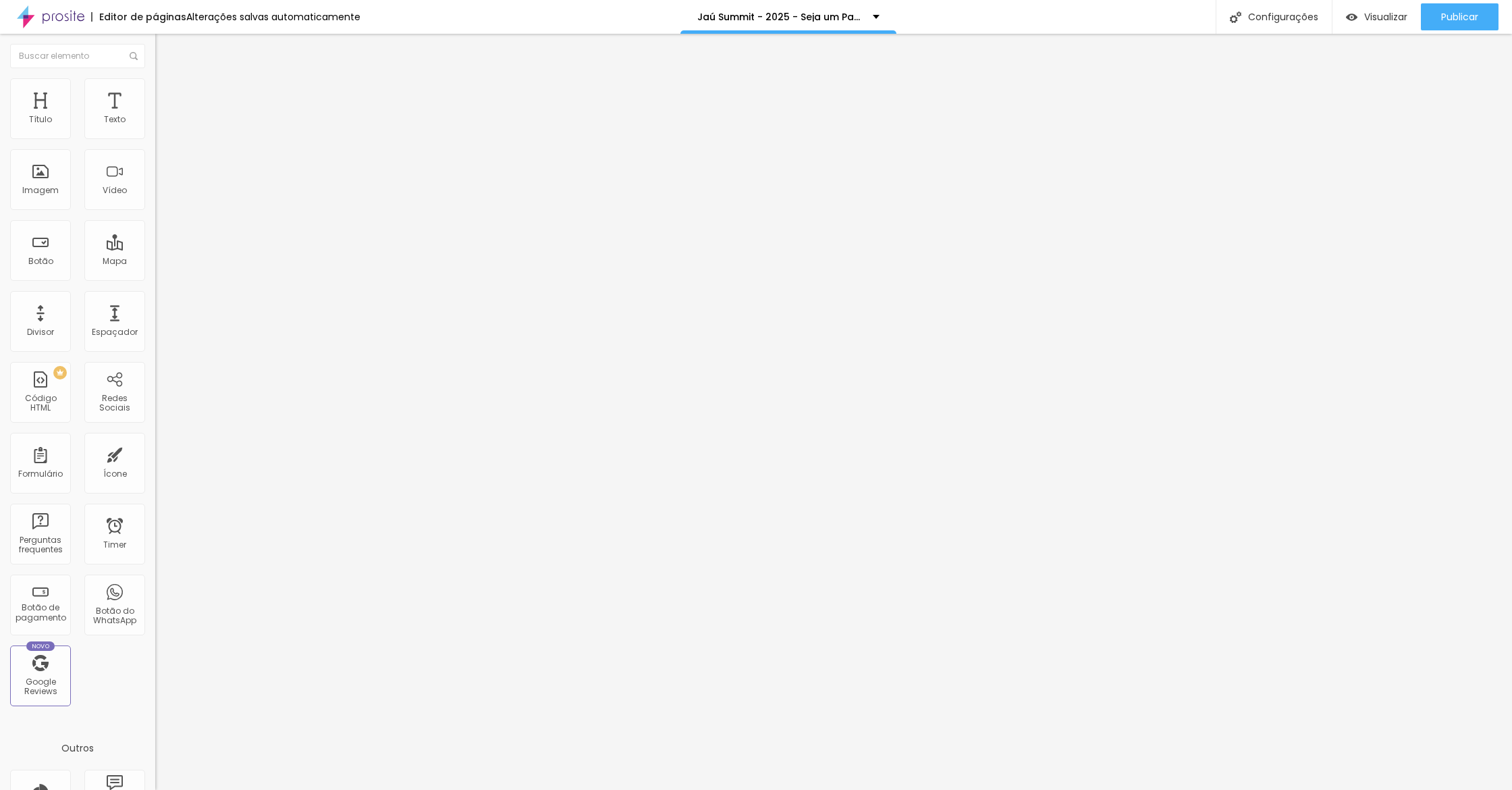
click at [155, 201] on button "button" at bounding box center [165, 194] width 19 height 14
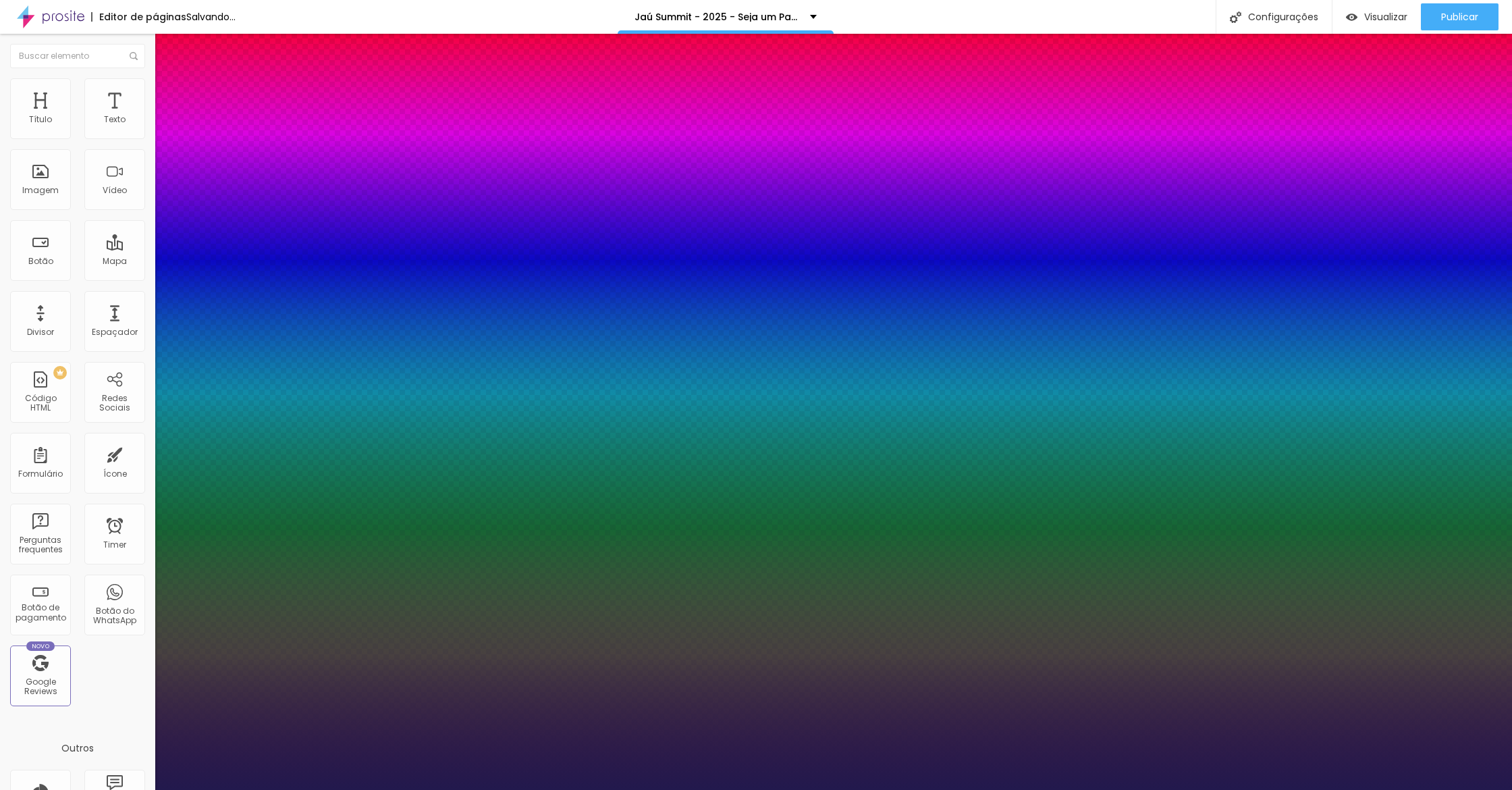
type input "1"
type input "42"
type input "1"
type input "41"
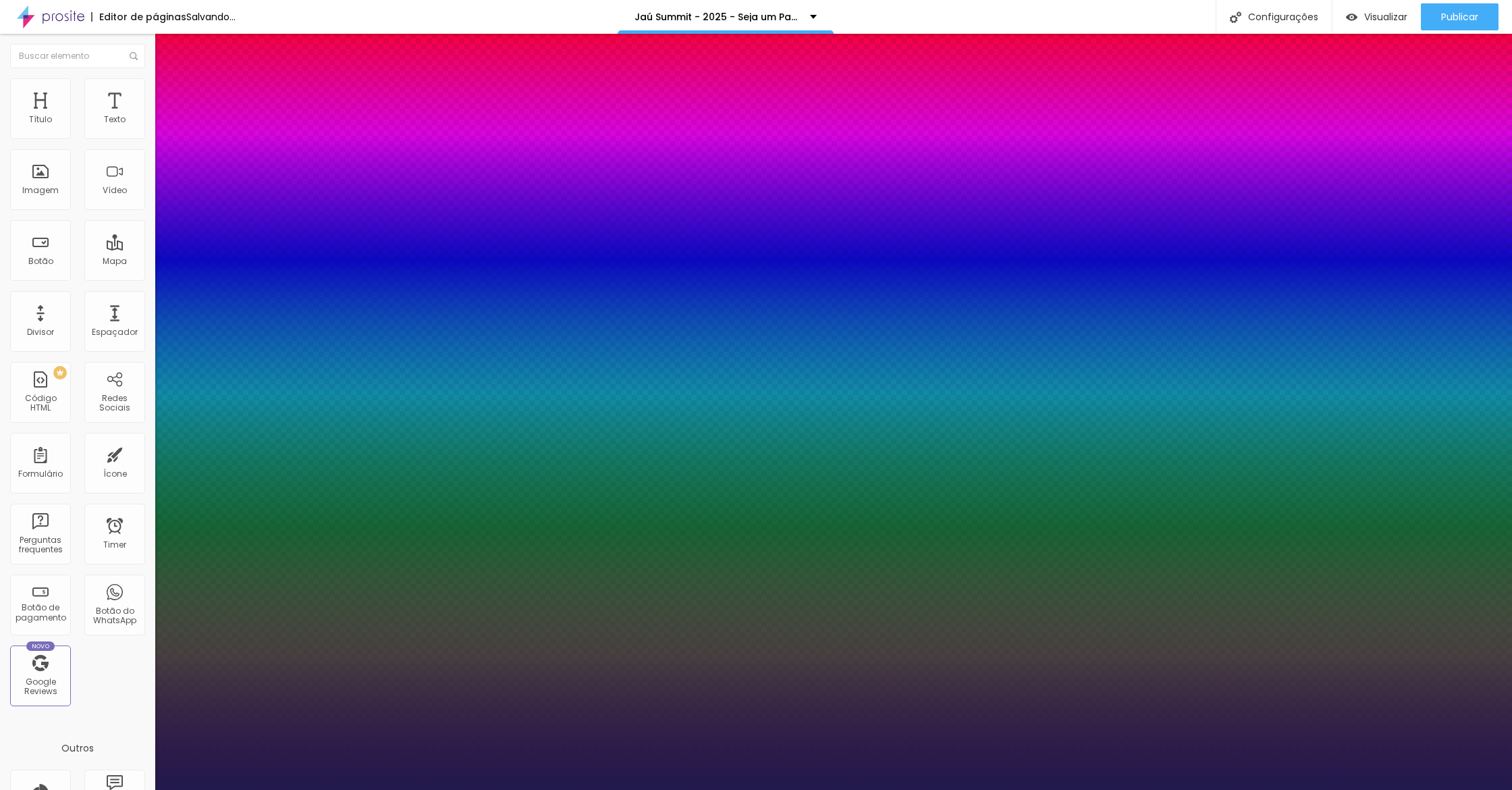
type input "41"
type input "1"
type input "40"
type input "1"
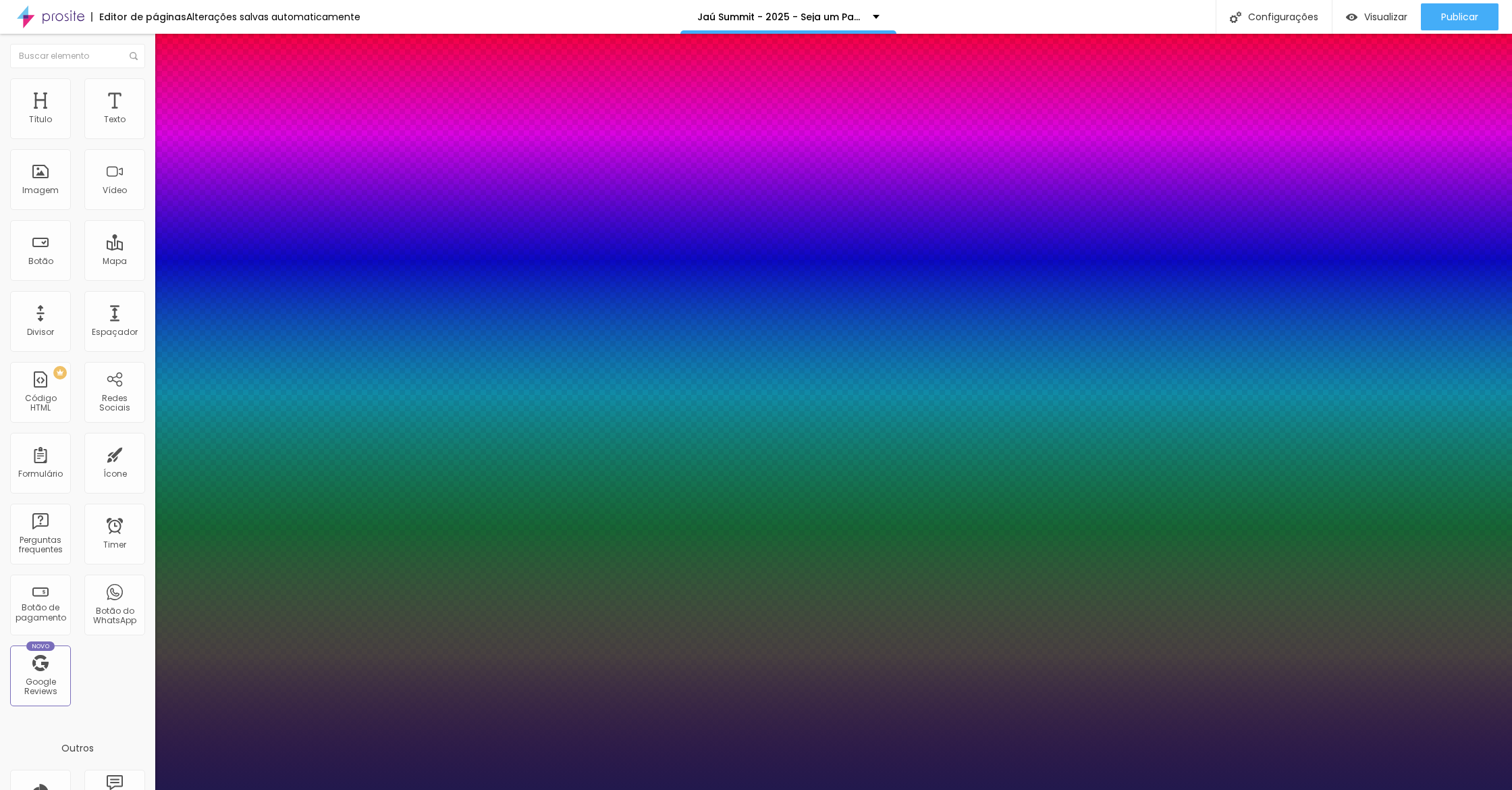
type input "41"
type input "1"
type input "42"
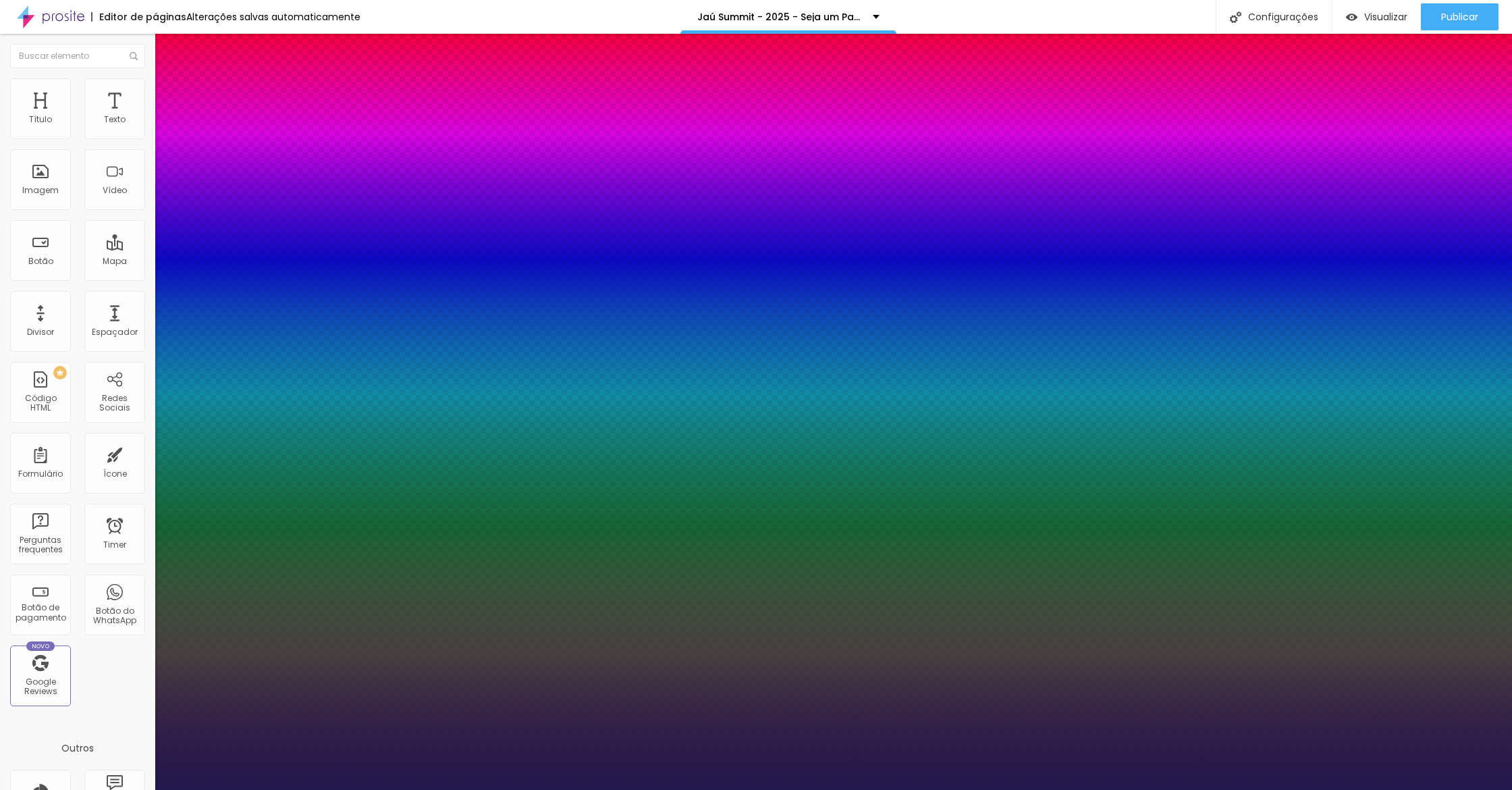
type input "1"
type input "43"
type input "1"
type input "44"
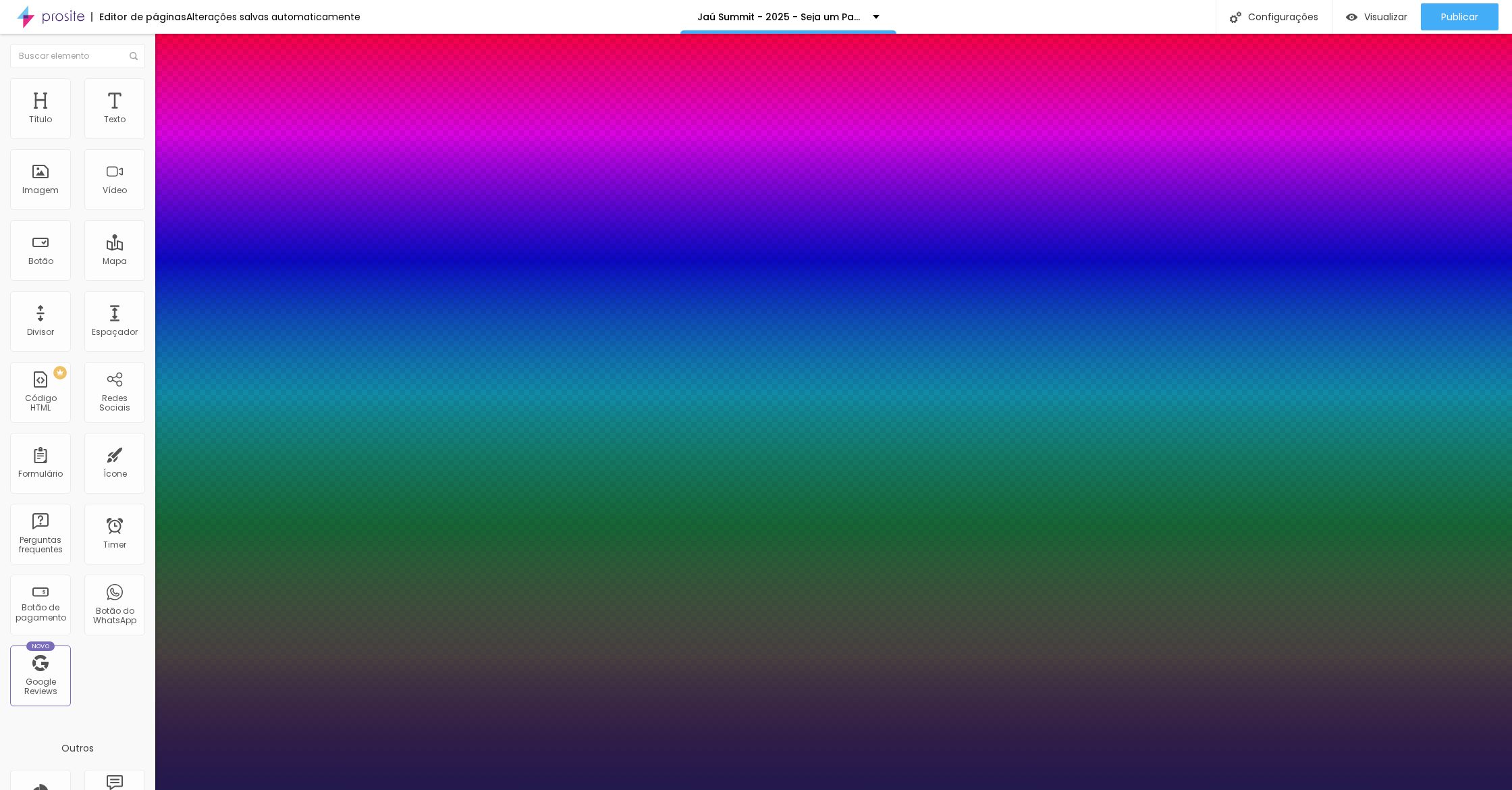
type input "44"
type input "1"
type input "43"
type input "1"
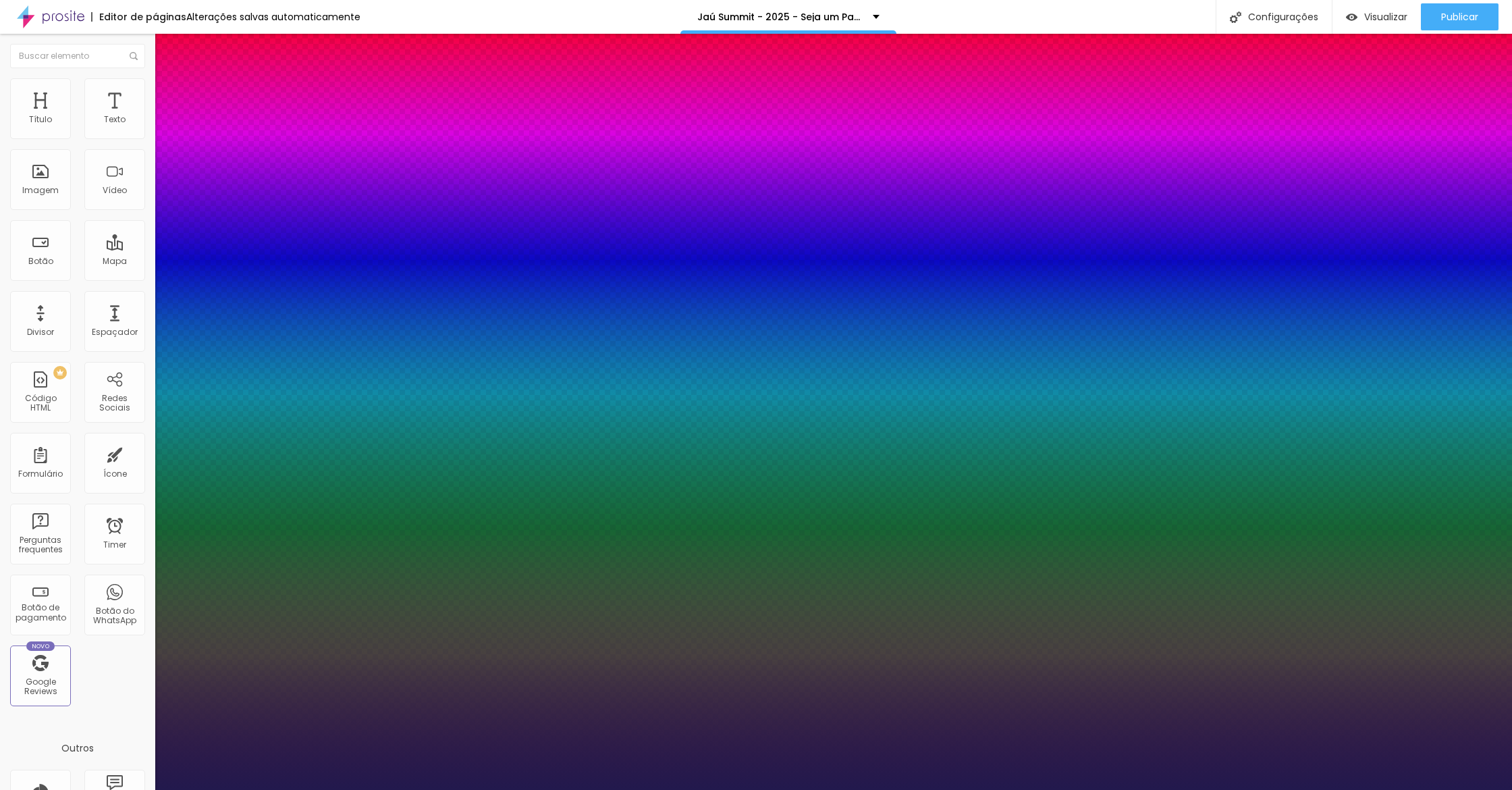
type input "42"
type input "1"
type input "41"
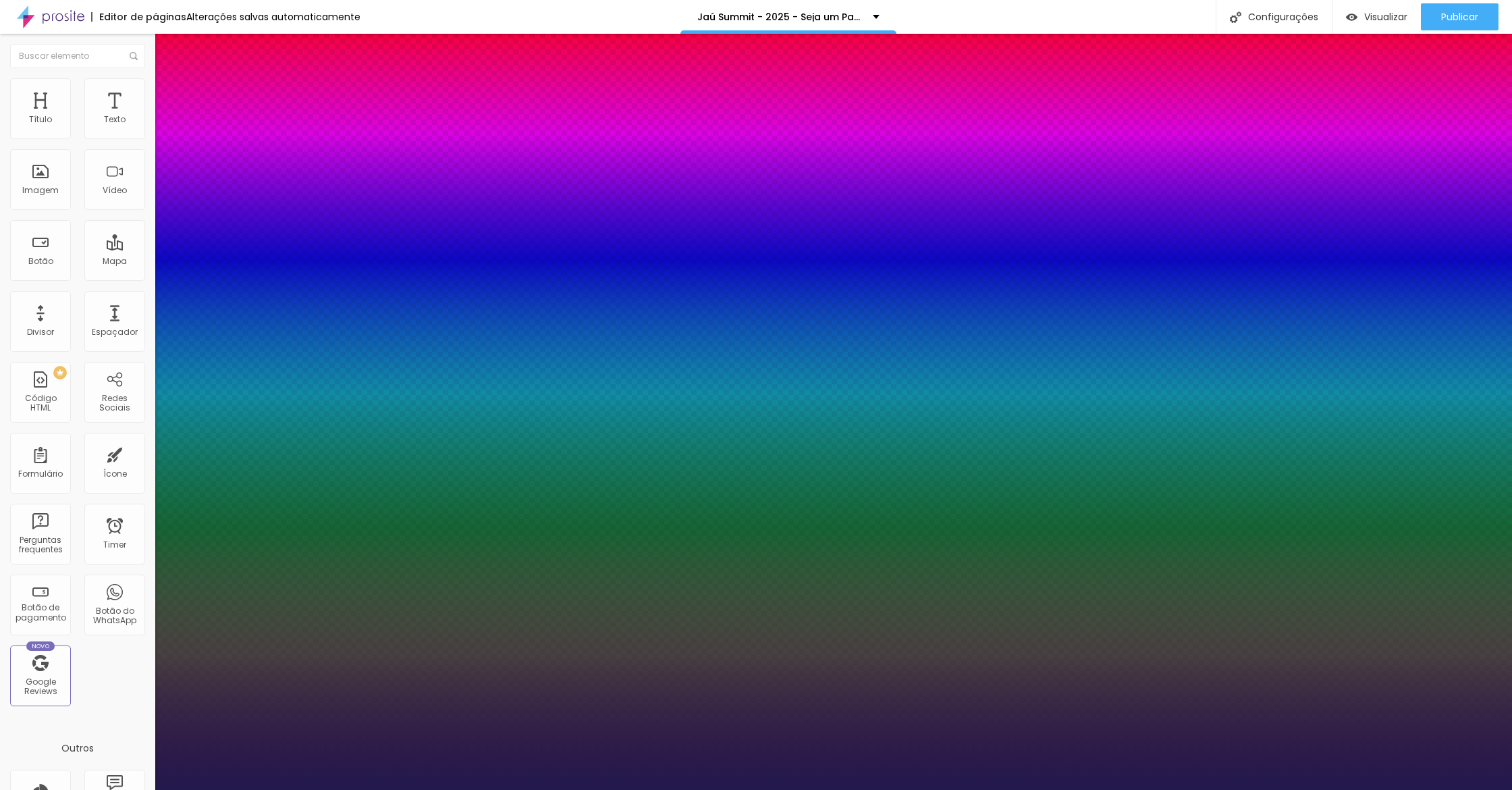
type input "1"
type input "40"
type input "1"
type input "40"
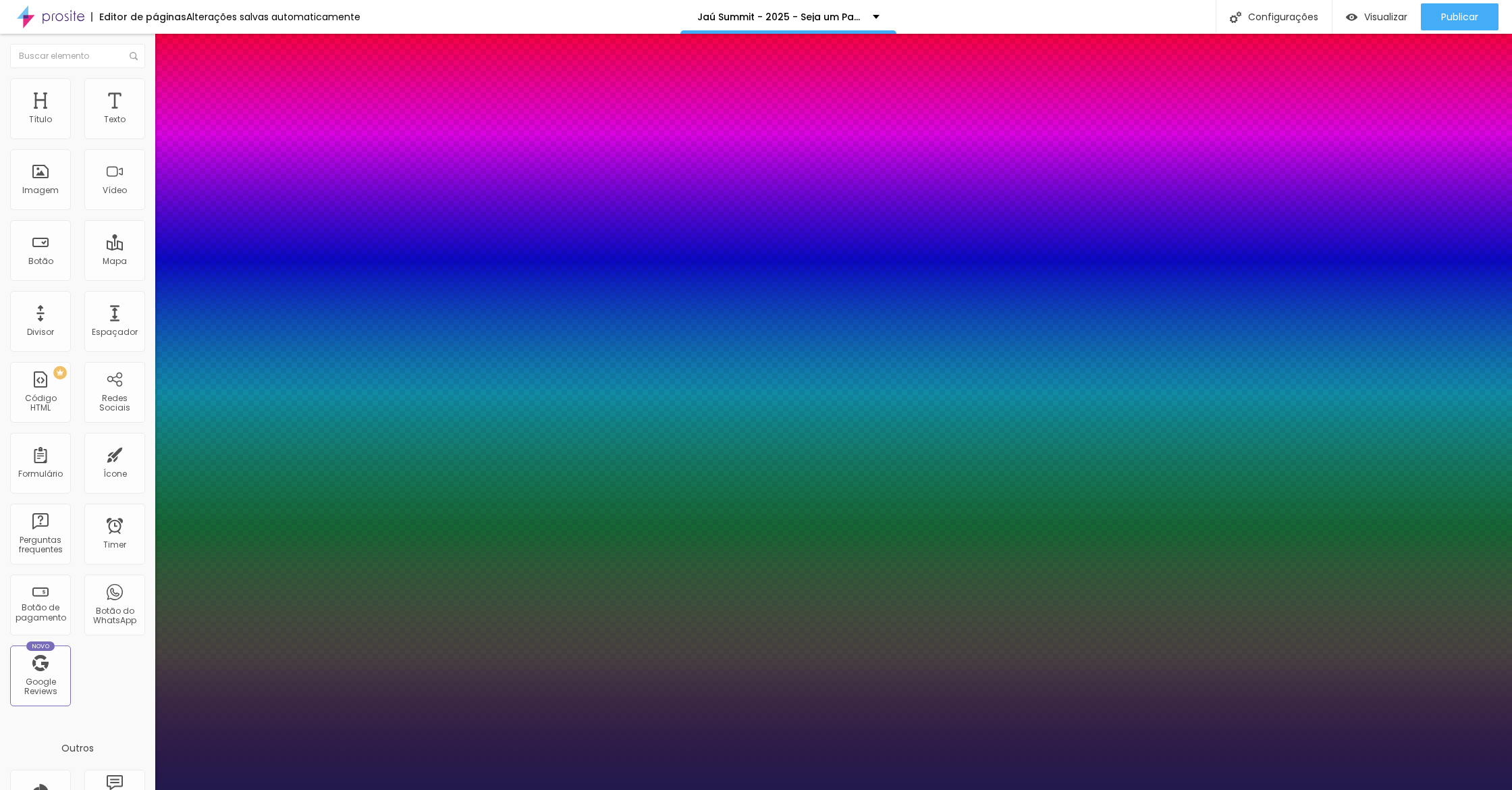
click at [267, 789] on div at bounding box center [756, 790] width 1512 height 0
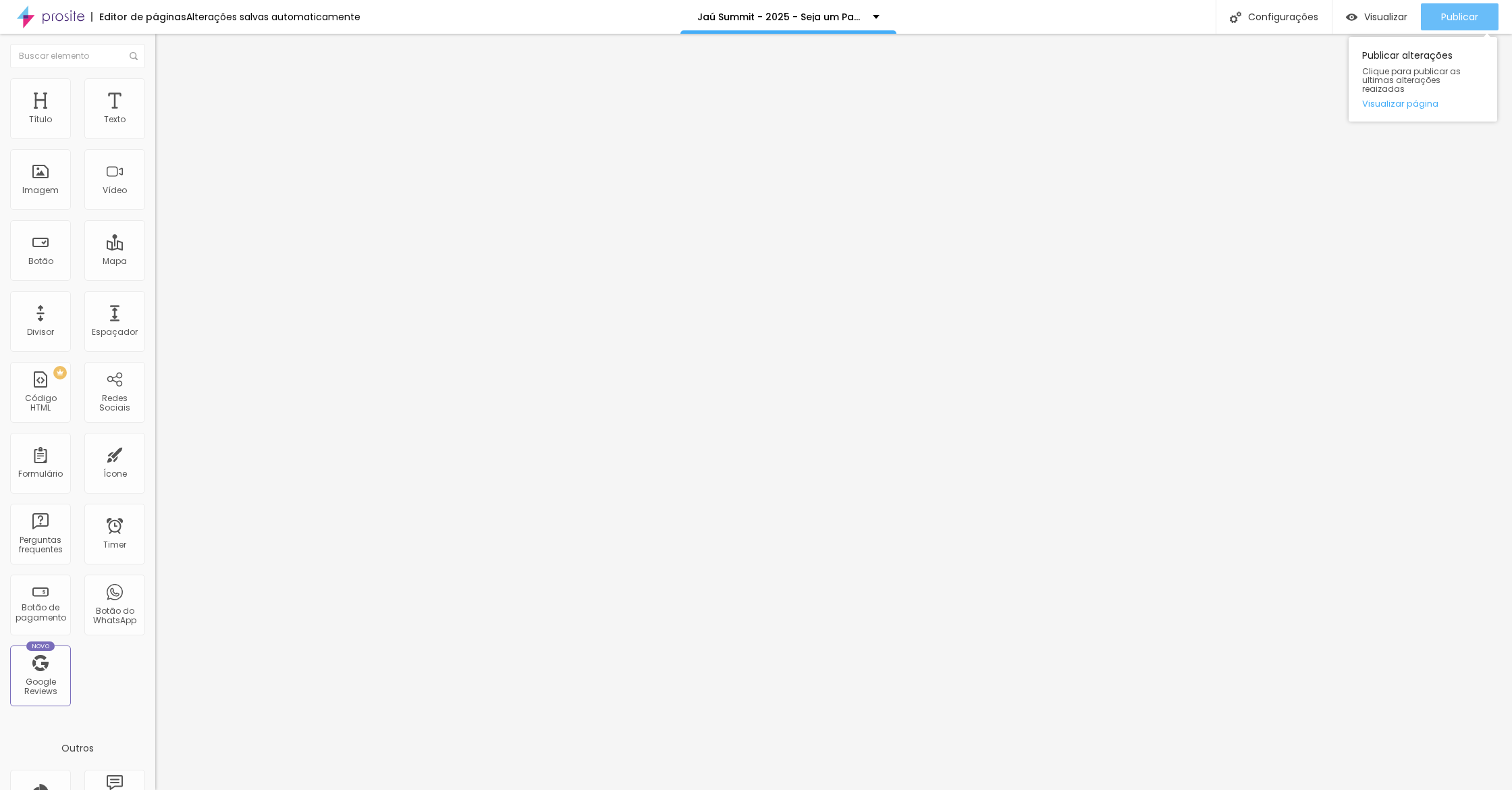
click at [1472, 17] on span "Publicar" at bounding box center [1459, 17] width 37 height 11
click at [155, 84] on li "Avançado" at bounding box center [233, 85] width 155 height 14
click at [155, 452] on input "10" at bounding box center [184, 459] width 58 height 14
type input "2"
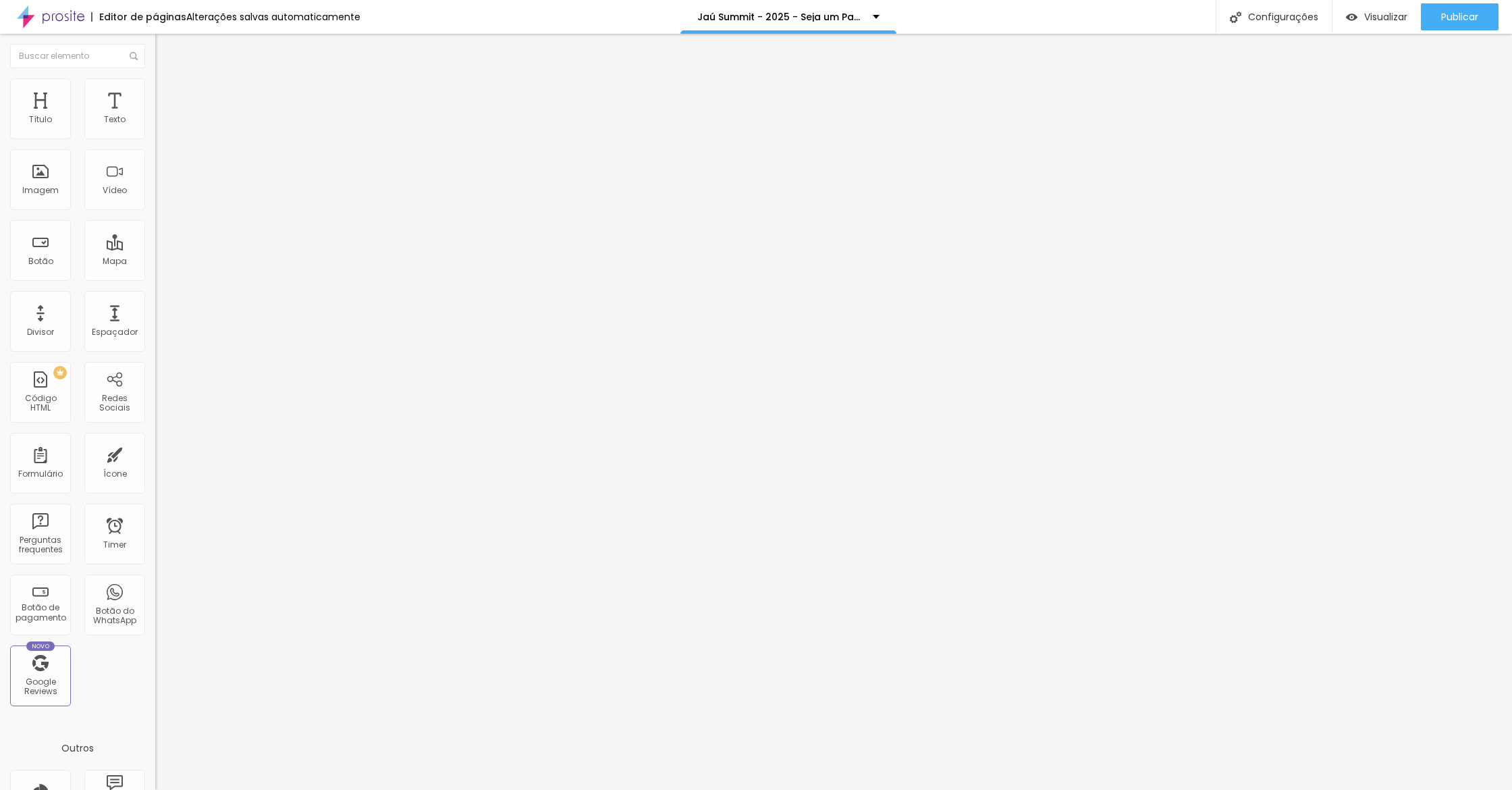
type input "20"
click at [1471, 17] on span "Publicar" at bounding box center [1459, 17] width 37 height 11
click at [168, 91] on span "Estilo" at bounding box center [178, 88] width 21 height 12
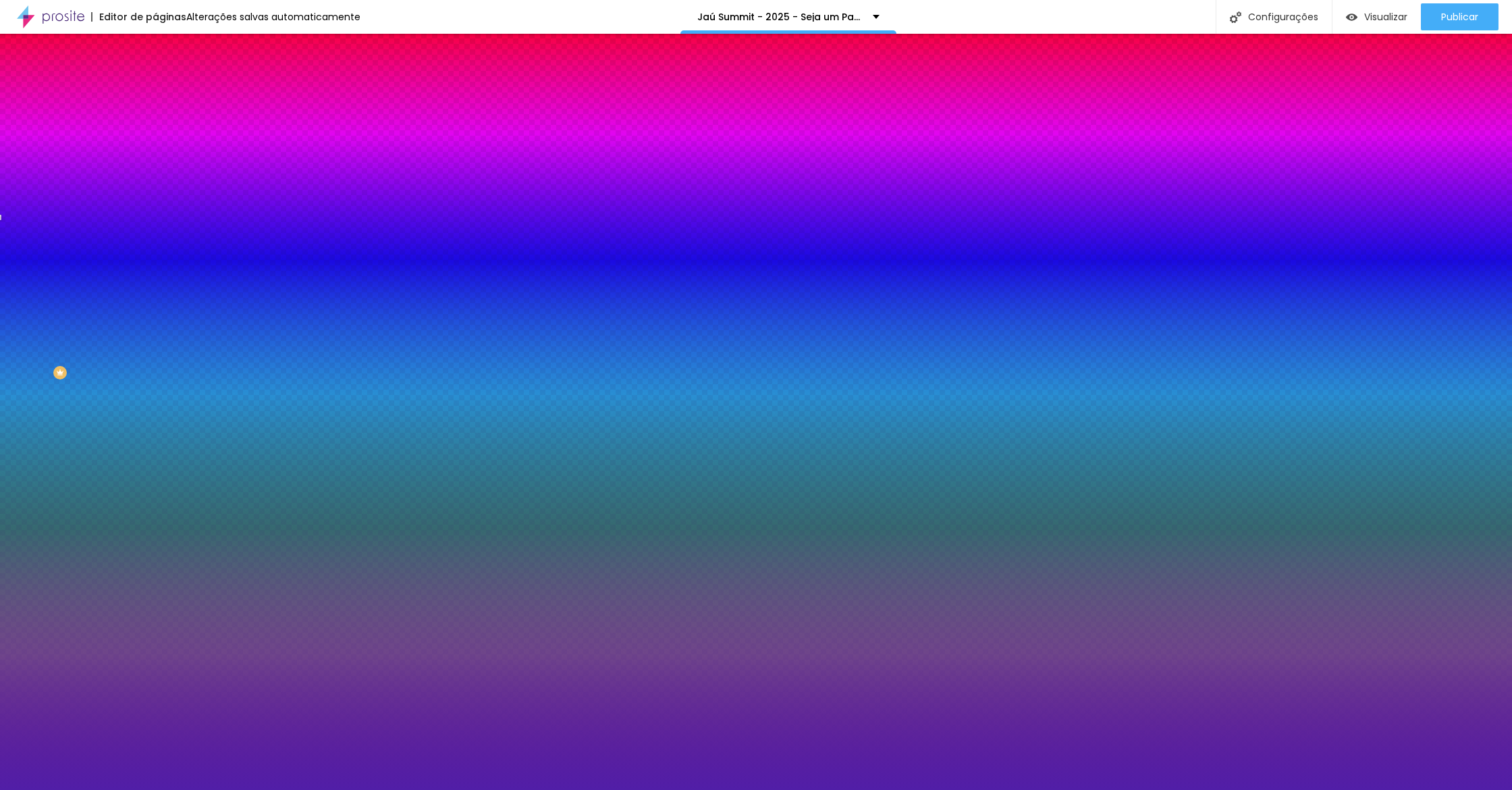
click at [155, 183] on div at bounding box center [233, 183] width 155 height 0
drag, startPoint x: 140, startPoint y: 268, endPoint x: 135, endPoint y: 358, distance: 90.1
click at [135, 358] on div at bounding box center [756, 395] width 1512 height 790
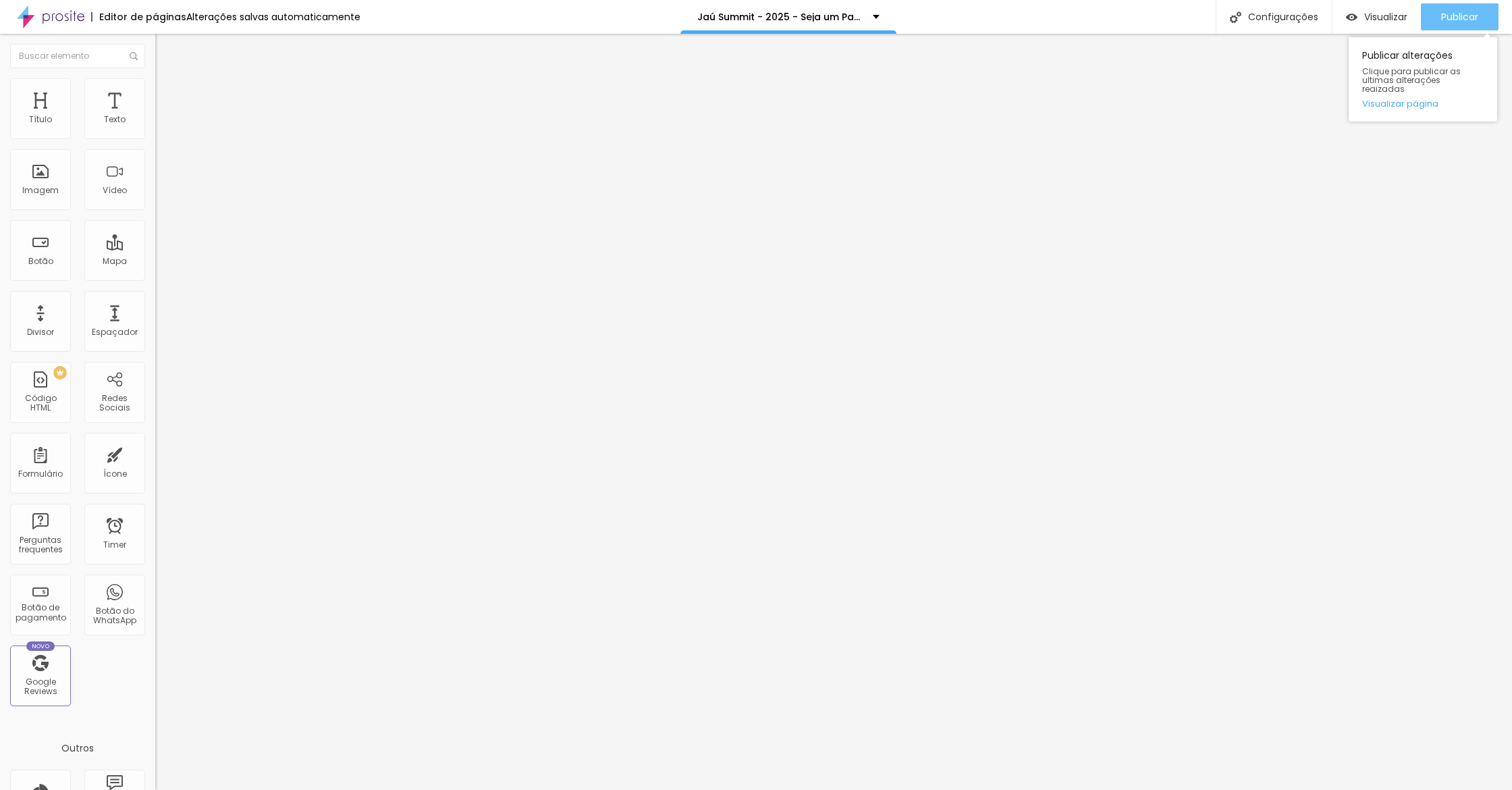
click at [1465, 14] on span "Publicar" at bounding box center [1459, 17] width 37 height 11
click at [1403, 99] on link "Visualizar página" at bounding box center [1422, 104] width 122 height 9
click at [1383, 21] on span "Visualizar" at bounding box center [1385, 17] width 43 height 11
